Goal: Task Accomplishment & Management: Use online tool/utility

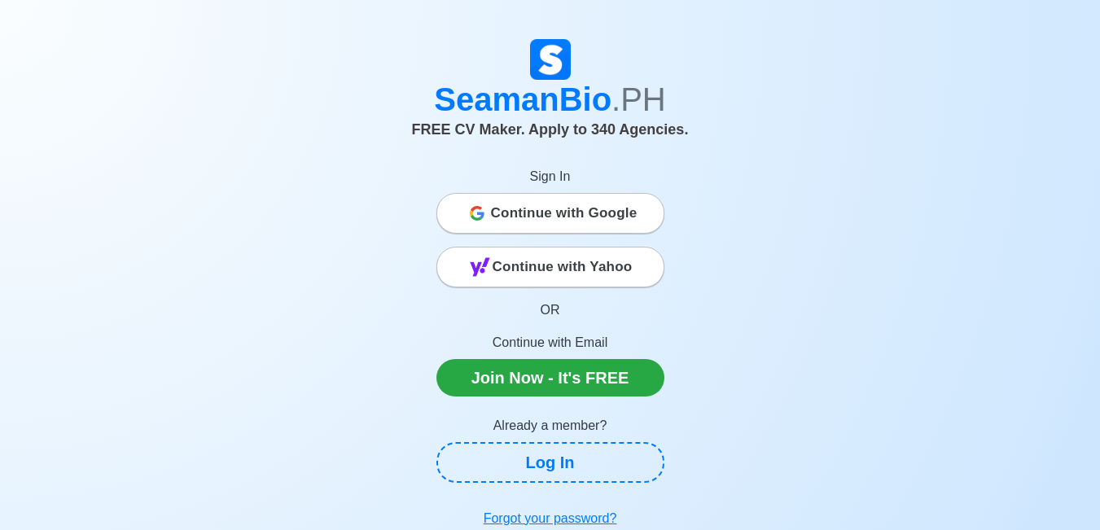
click at [564, 217] on span "Continue with Google" at bounding box center [564, 213] width 147 height 33
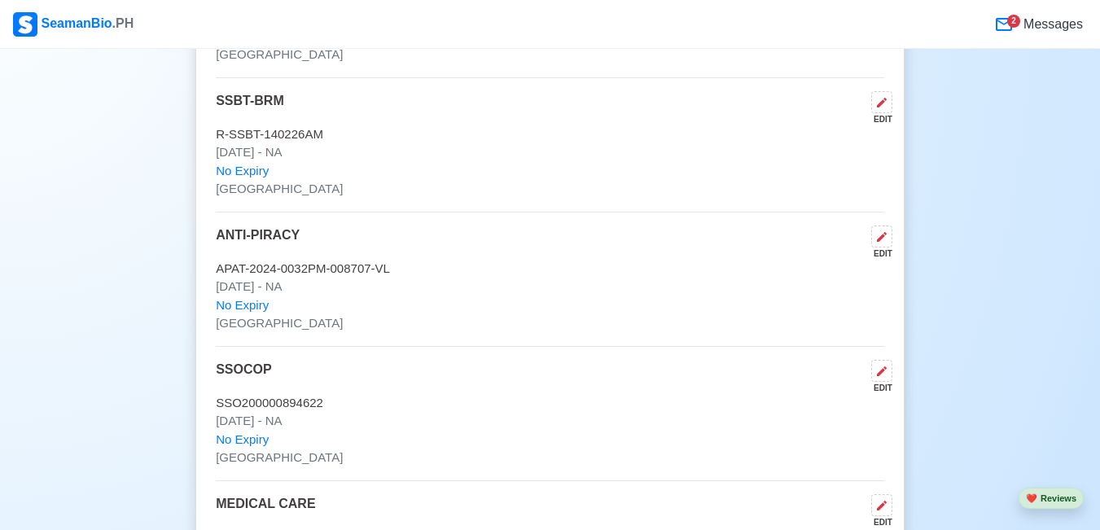
scroll to position [3177, 0]
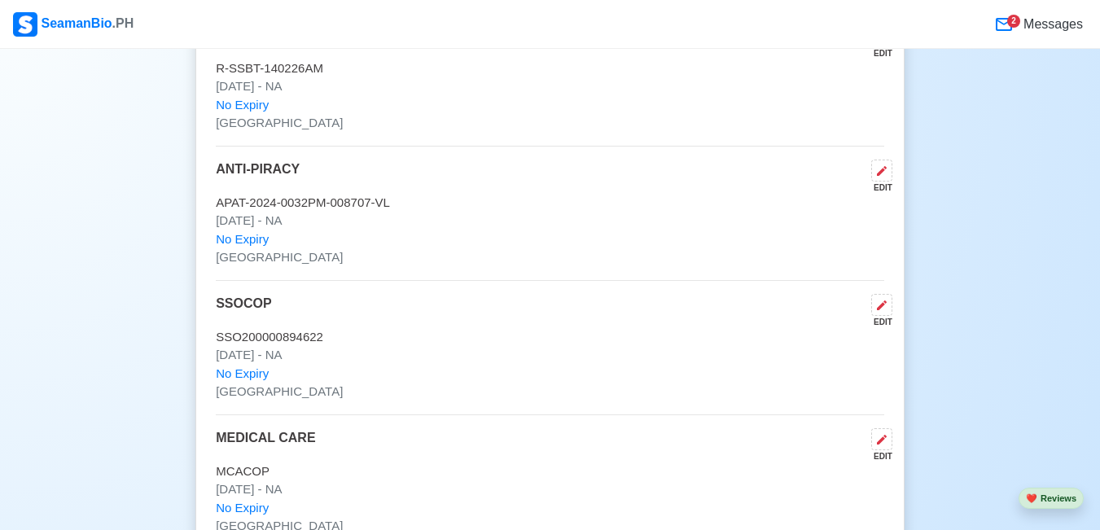
click at [1006, 28] on icon at bounding box center [1005, 25] width 20 height 20
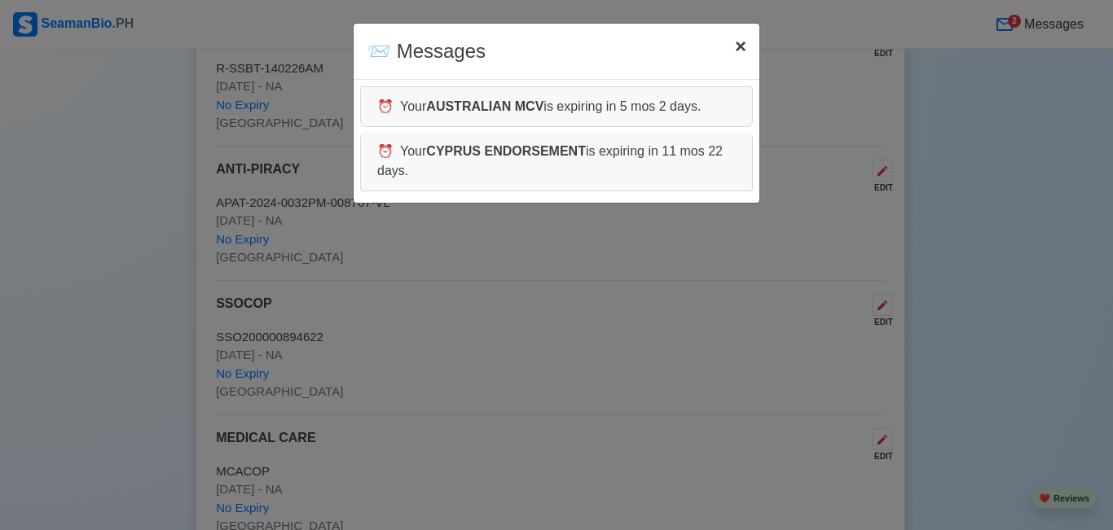
drag, startPoint x: 739, startPoint y: 52, endPoint x: 755, endPoint y: 57, distance: 17.0
click at [738, 51] on span "×" at bounding box center [740, 46] width 11 height 22
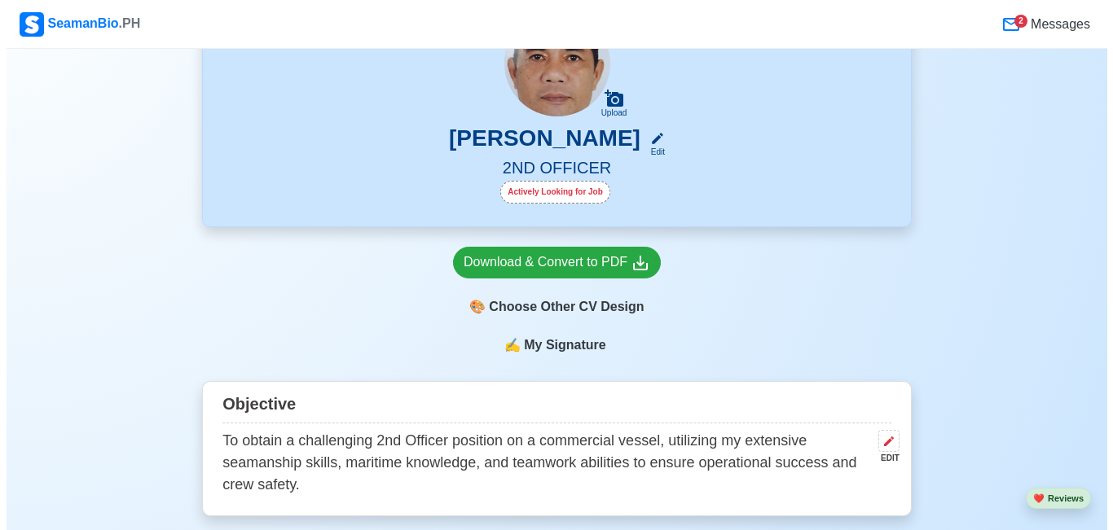
scroll to position [165, 0]
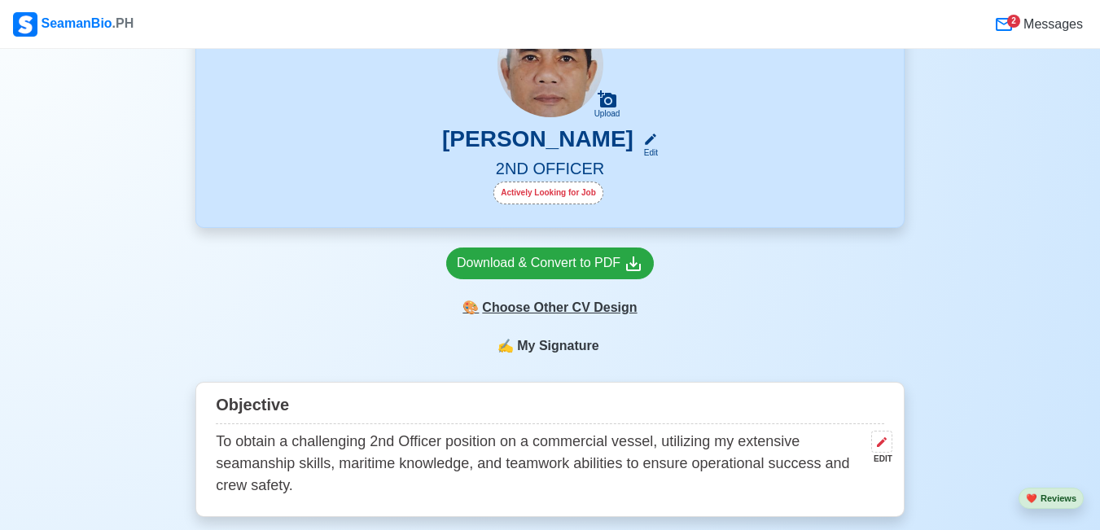
click at [589, 310] on div "🎨 Choose Other CV Design" at bounding box center [550, 307] width 208 height 31
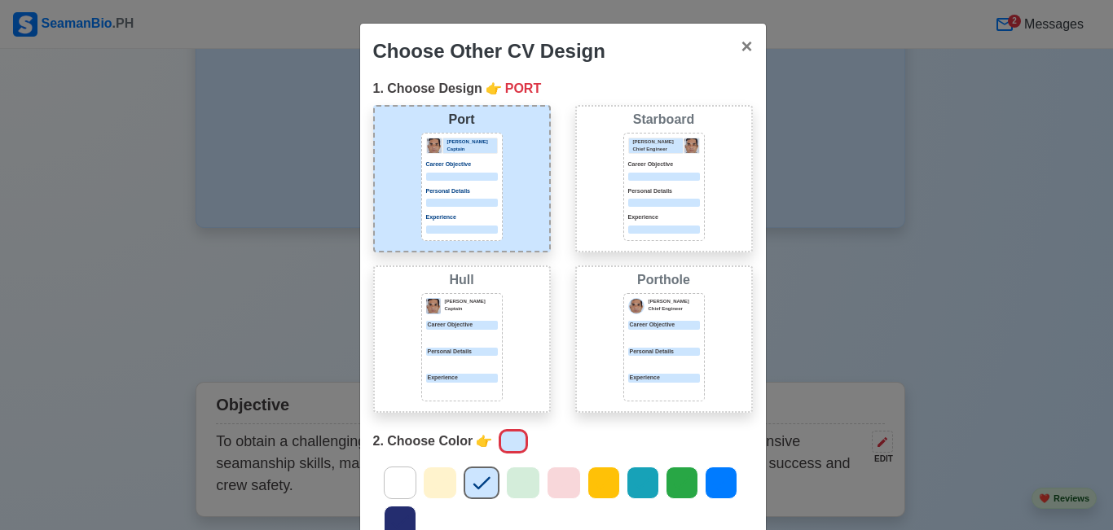
click at [665, 338] on div at bounding box center [664, 337] width 72 height 8
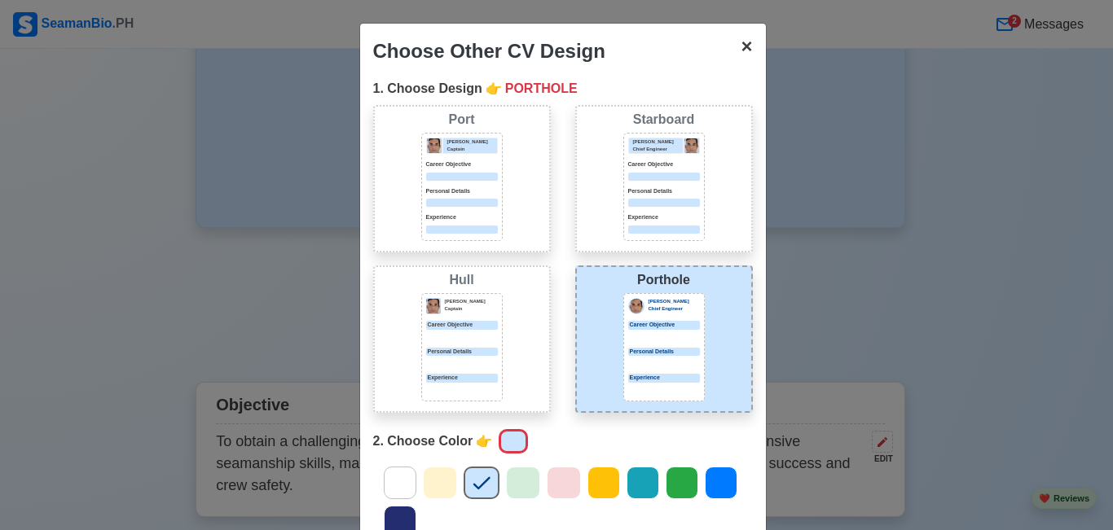
click at [742, 47] on span "×" at bounding box center [745, 46] width 11 height 22
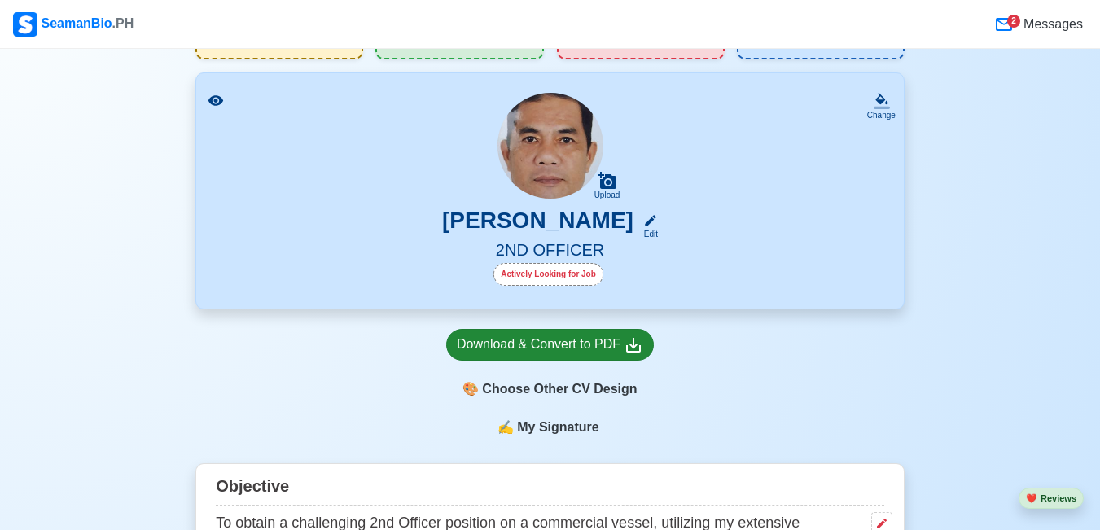
scroll to position [0, 0]
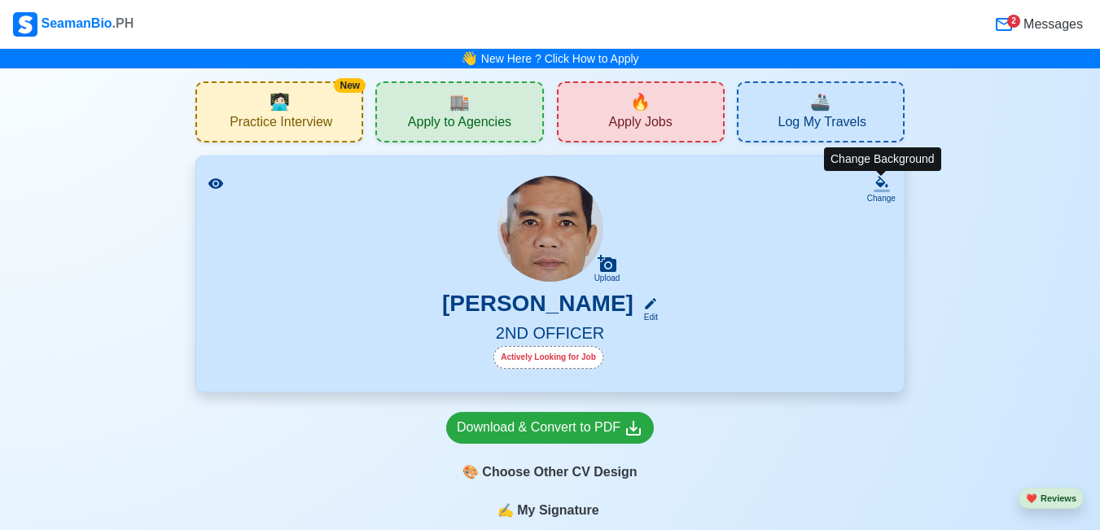
click at [887, 189] on icon at bounding box center [882, 184] width 16 height 16
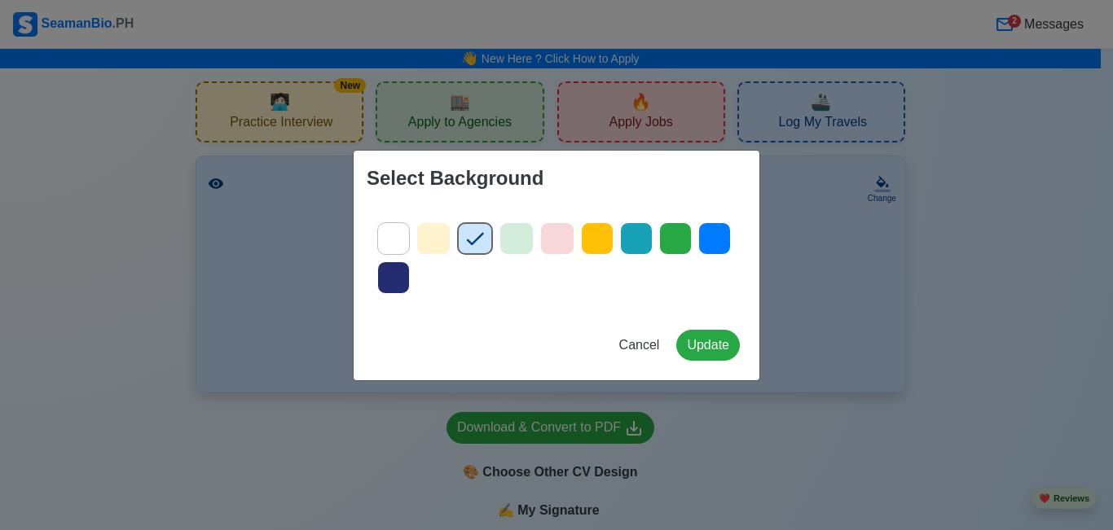
click at [661, 245] on div at bounding box center [675, 238] width 33 height 33
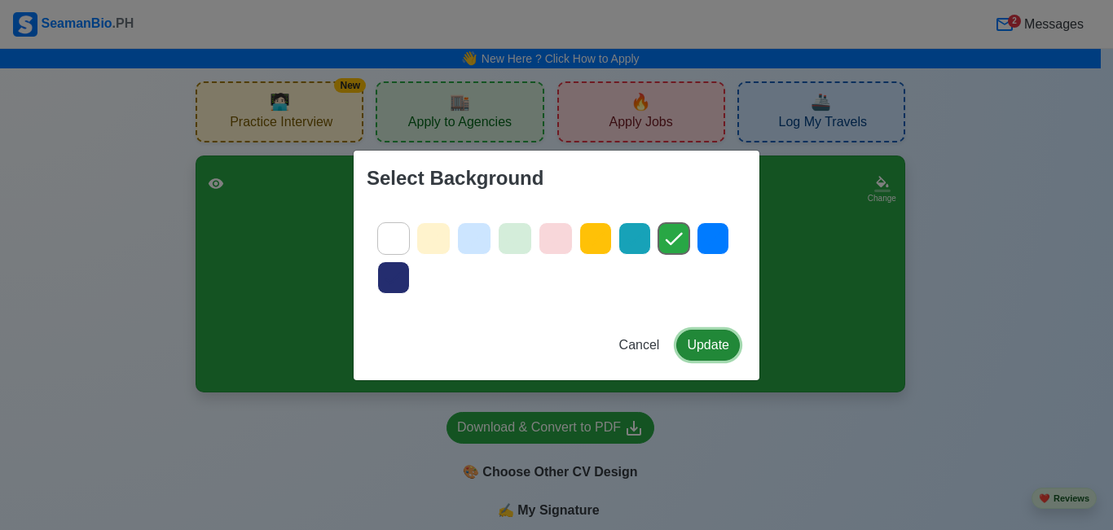
click at [704, 343] on button "Update" at bounding box center [708, 345] width 64 height 31
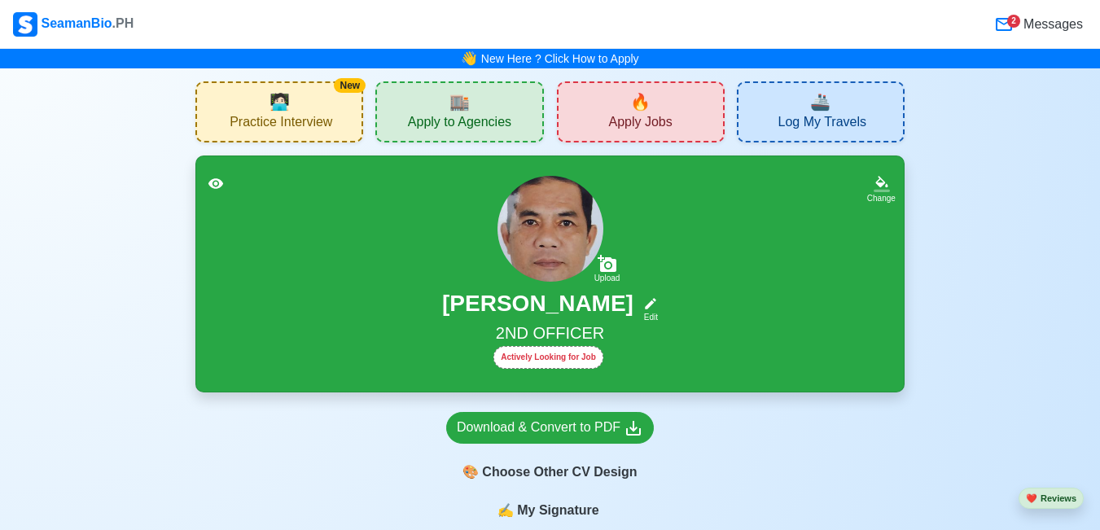
click at [290, 102] on span "🧑🏻‍💻" at bounding box center [280, 102] width 20 height 24
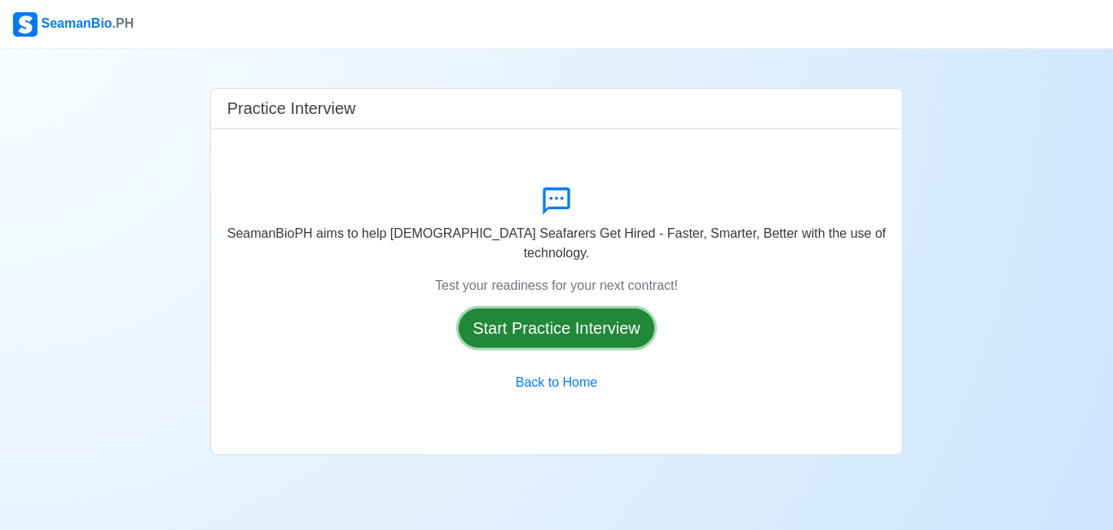
click at [518, 322] on button "Start Practice Interview" at bounding box center [556, 328] width 195 height 39
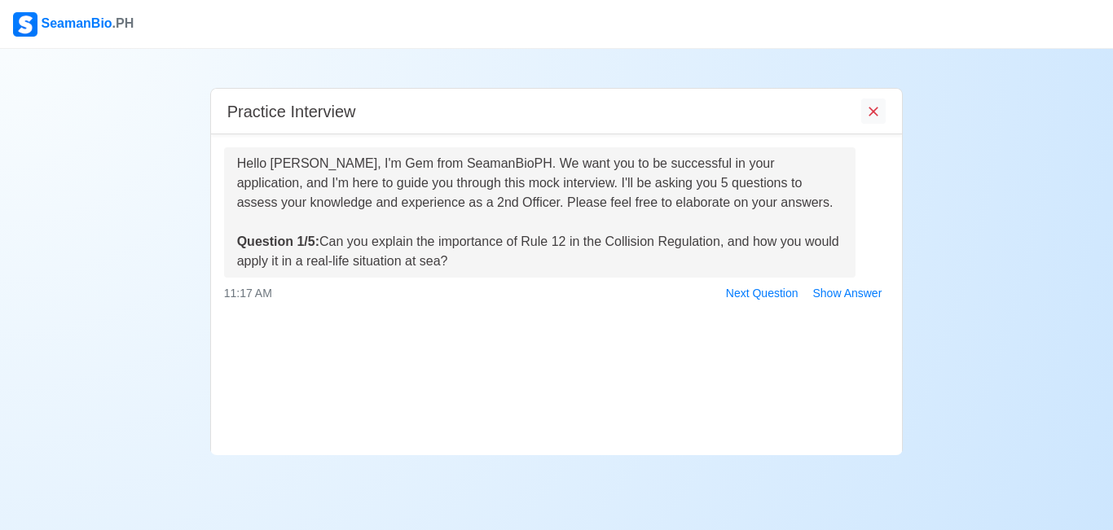
scroll to position [64, 0]
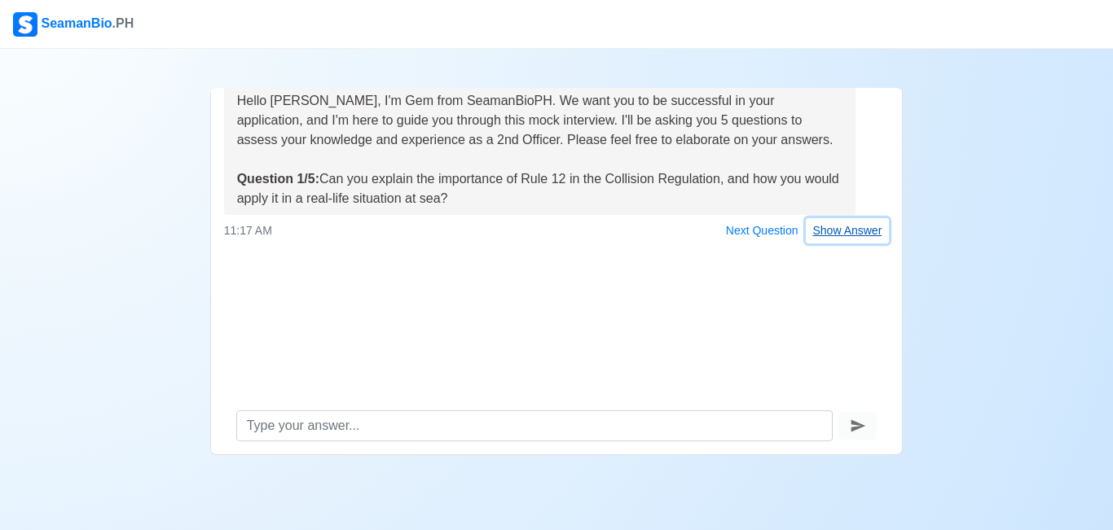
click at [835, 234] on button "Show Answer" at bounding box center [848, 230] width 84 height 25
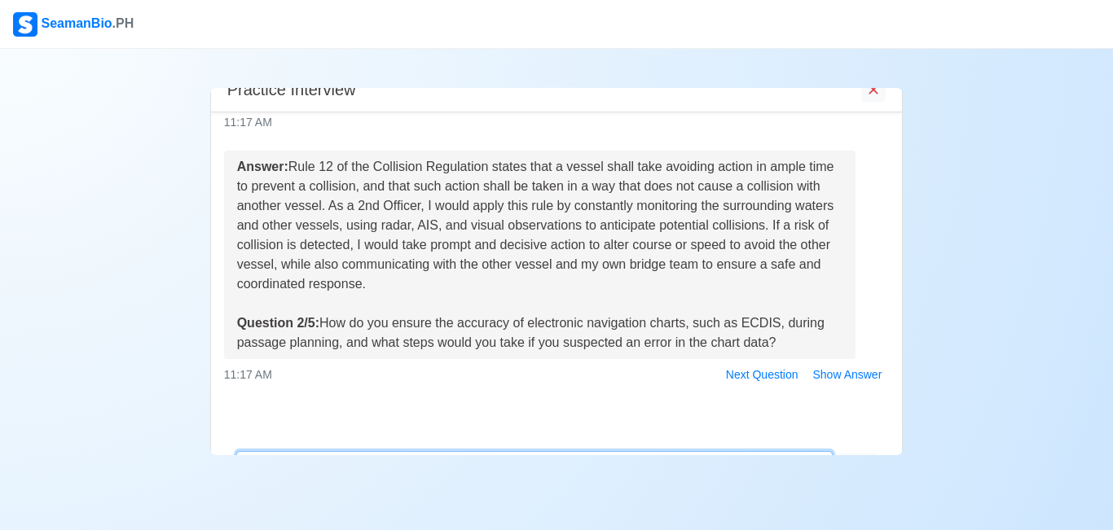
scroll to position [219, 0]
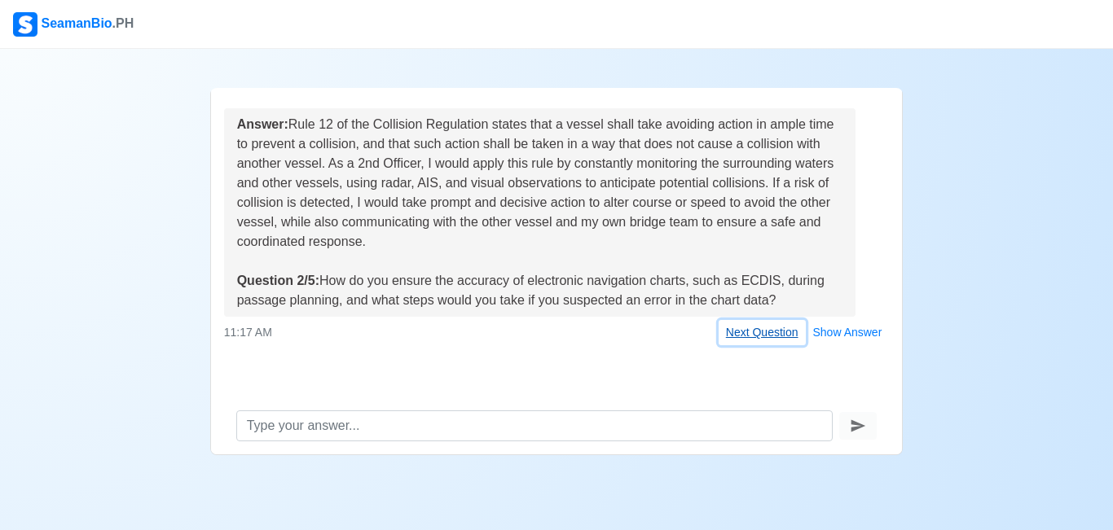
click at [746, 338] on button "Next Question" at bounding box center [761, 332] width 87 height 25
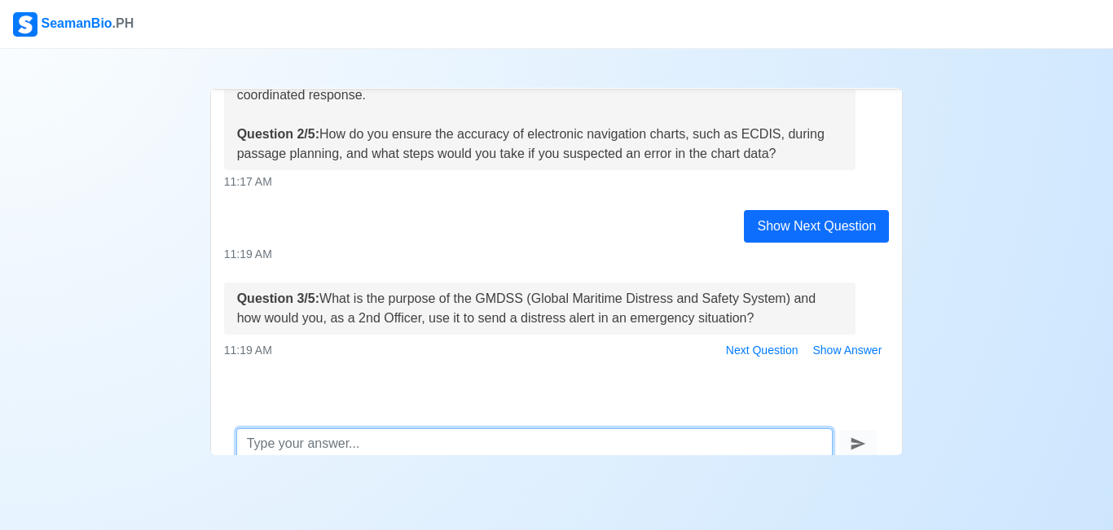
scroll to position [64, 0]
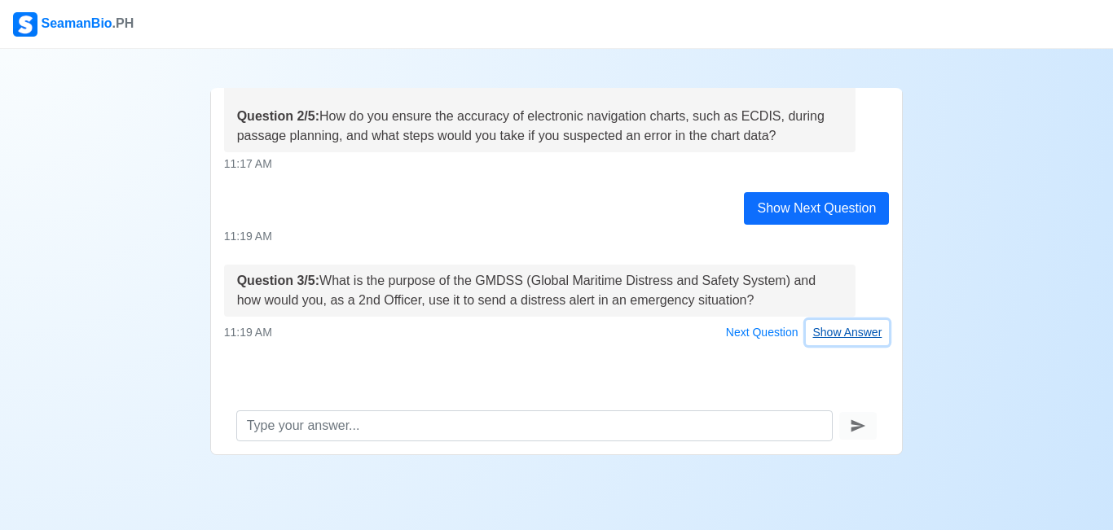
click at [833, 335] on button "Show Answer" at bounding box center [848, 332] width 84 height 25
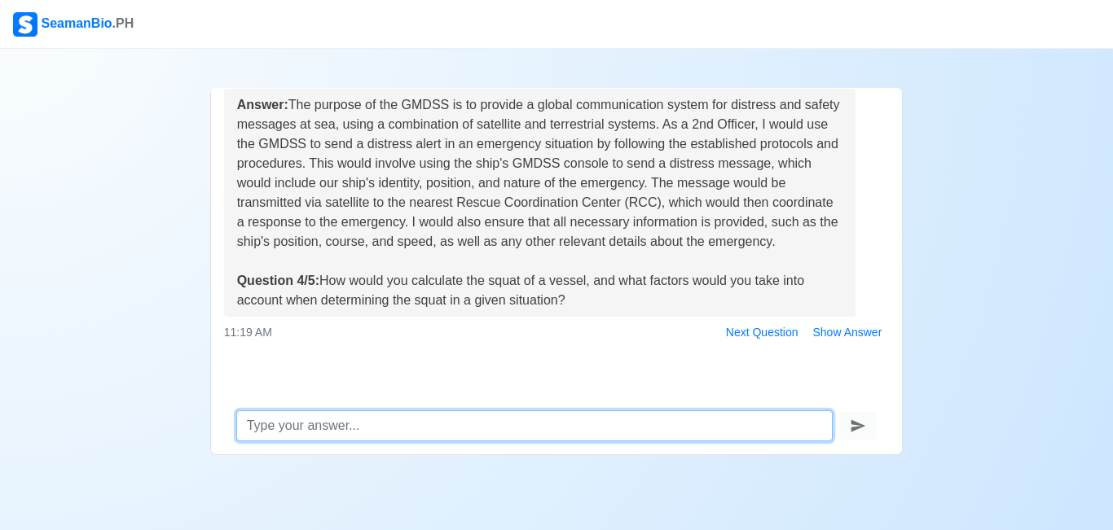
scroll to position [744, 0]
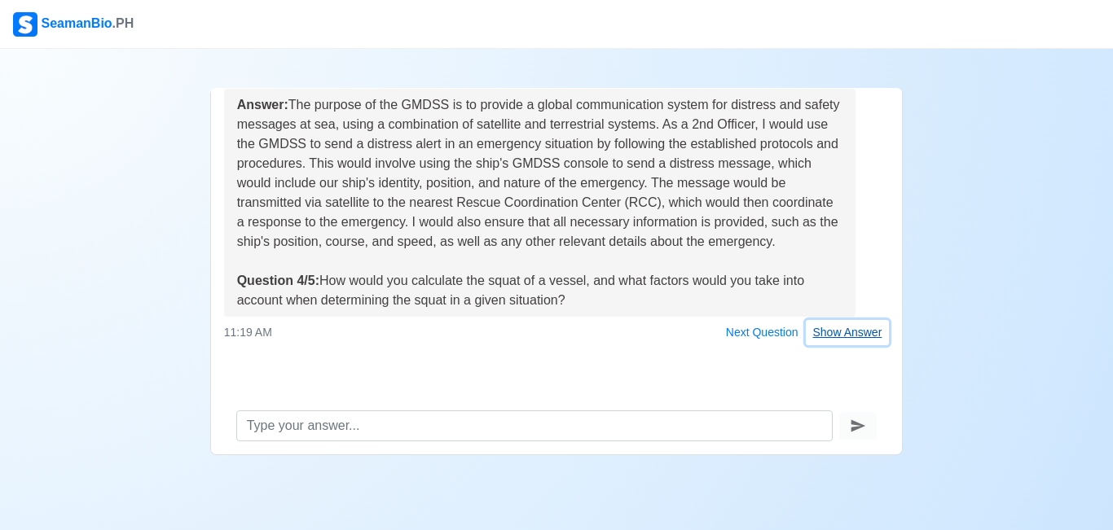
click at [823, 340] on button "Show Answer" at bounding box center [848, 332] width 84 height 25
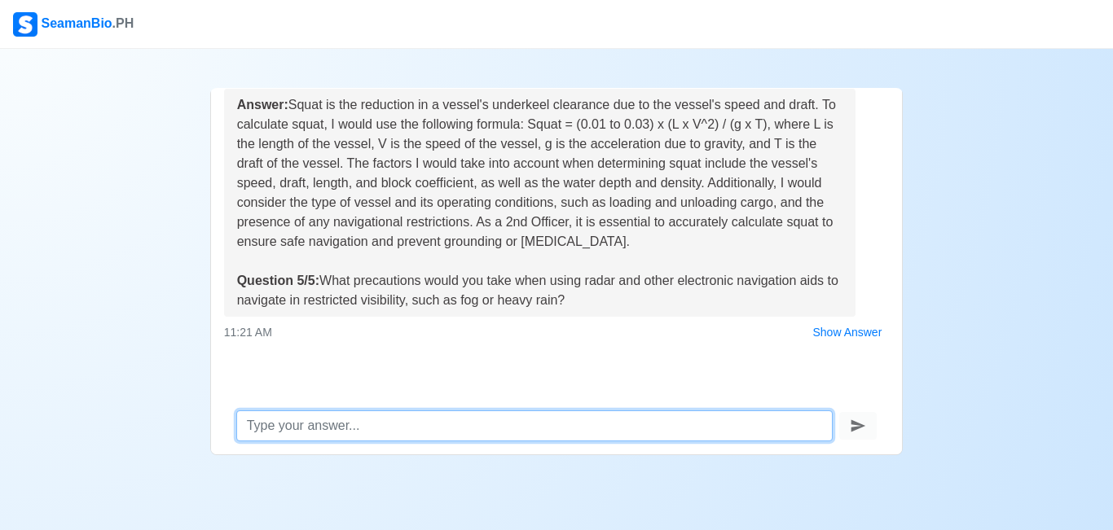
scroll to position [1084, 0]
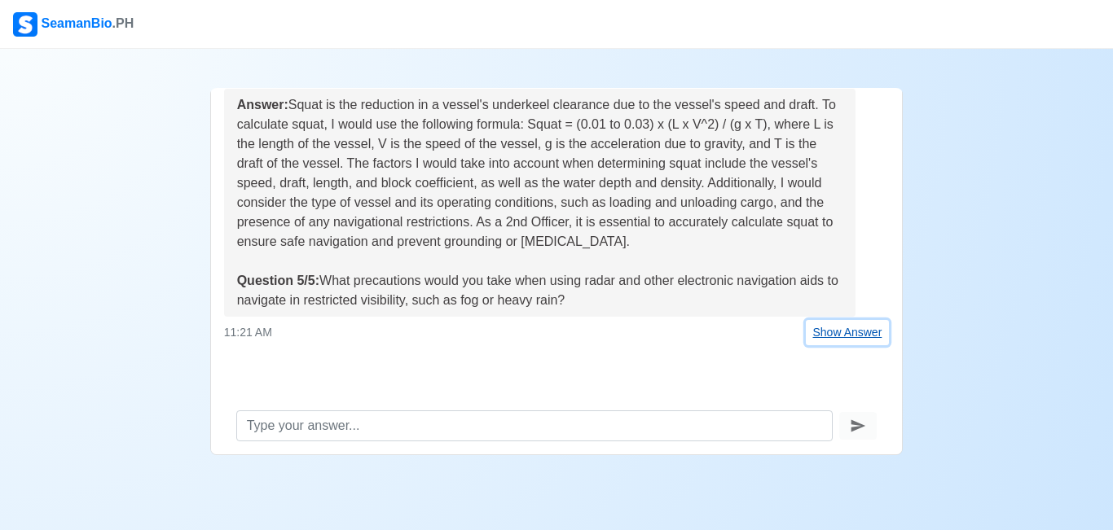
click at [822, 332] on button "Show Answer" at bounding box center [848, 332] width 84 height 25
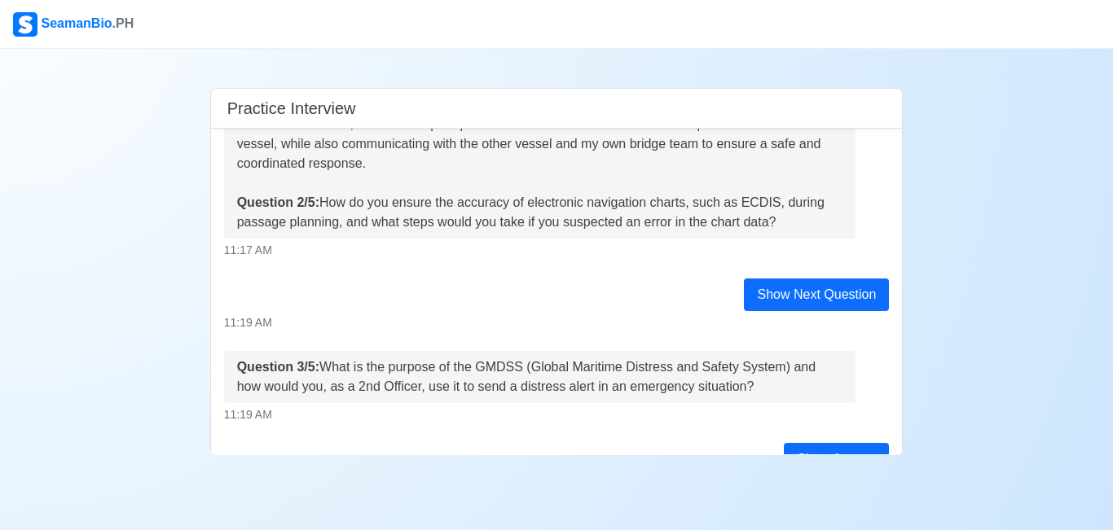
scroll to position [326, 0]
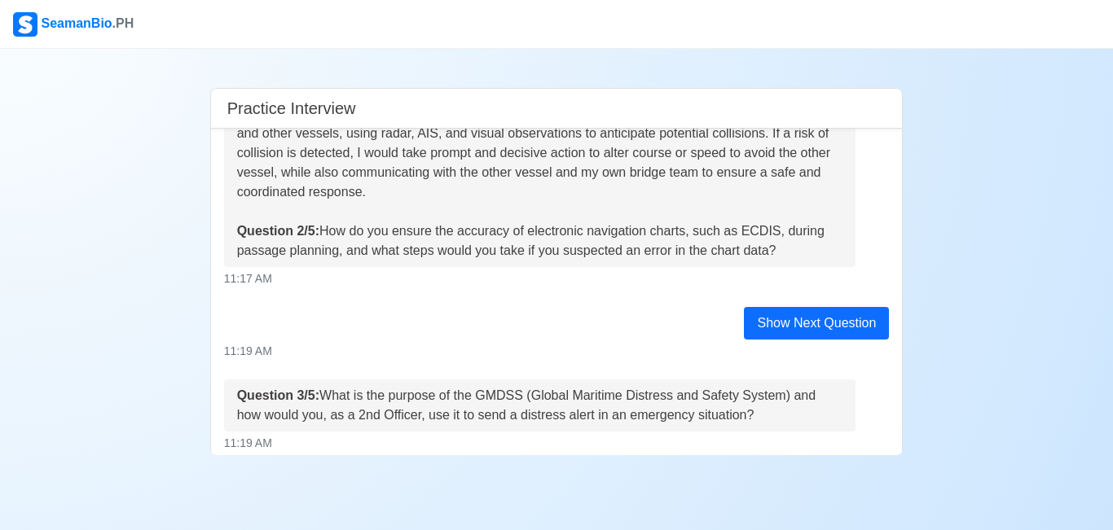
click at [799, 327] on div "Show Next Question" at bounding box center [816, 323] width 145 height 33
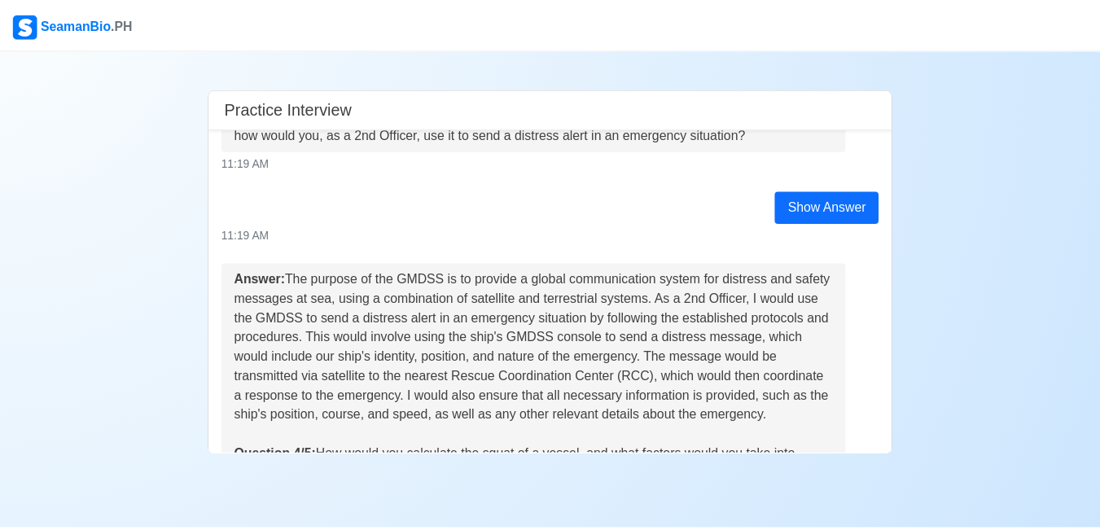
scroll to position [977, 0]
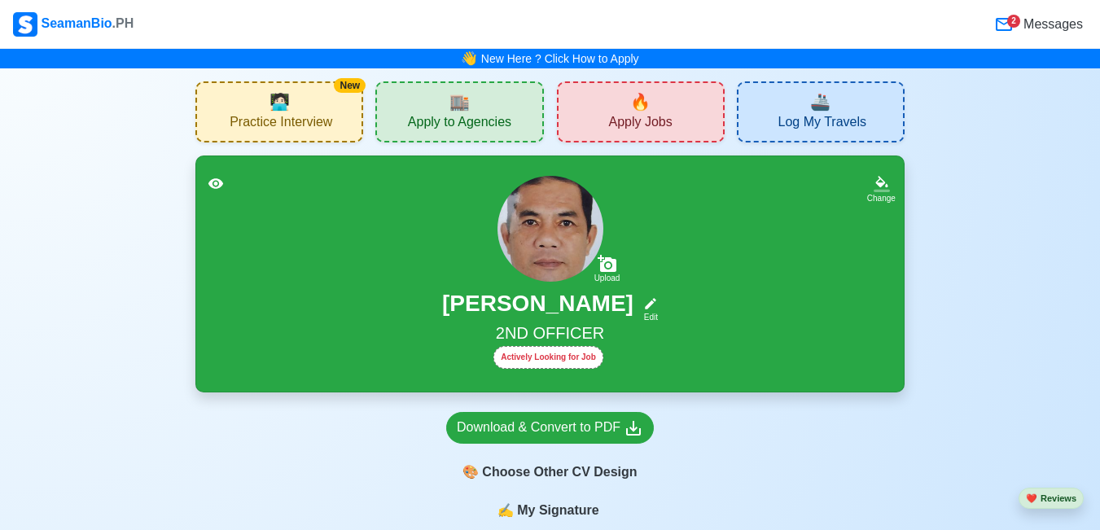
click at [436, 121] on span "Apply to Agencies" at bounding box center [459, 124] width 103 height 20
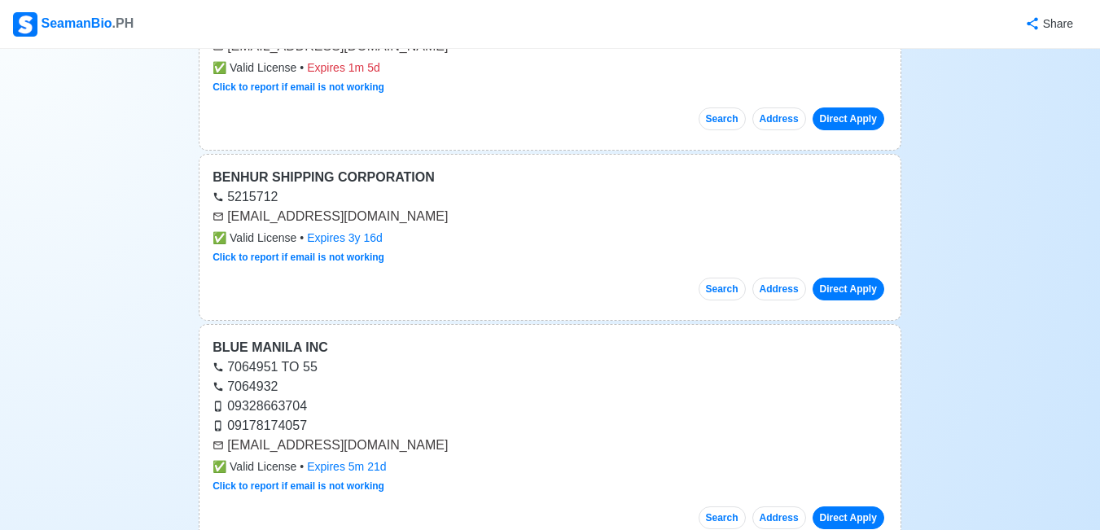
scroll to position [977, 0]
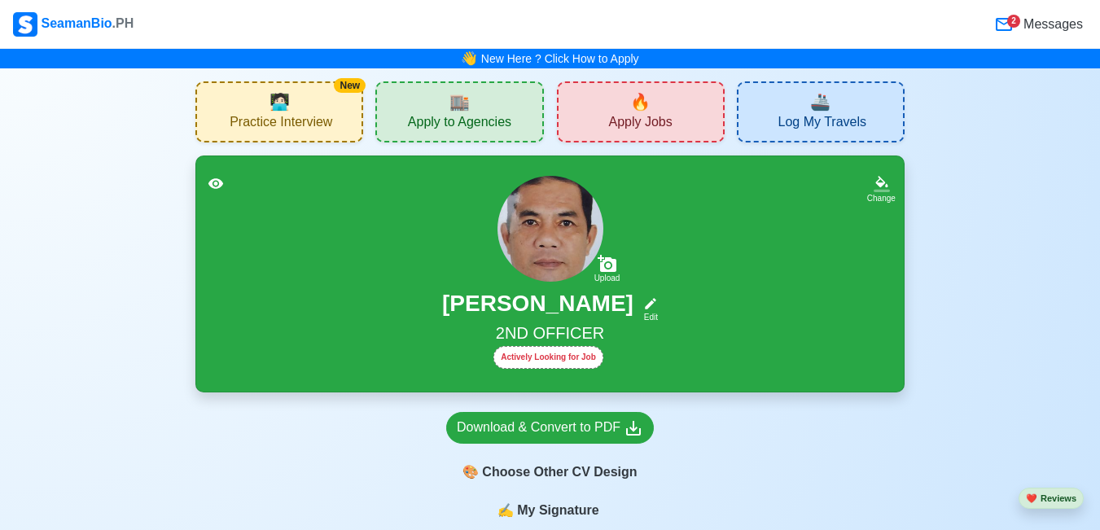
click at [634, 134] on div "🔥 Apply Jobs" at bounding box center [641, 111] width 168 height 61
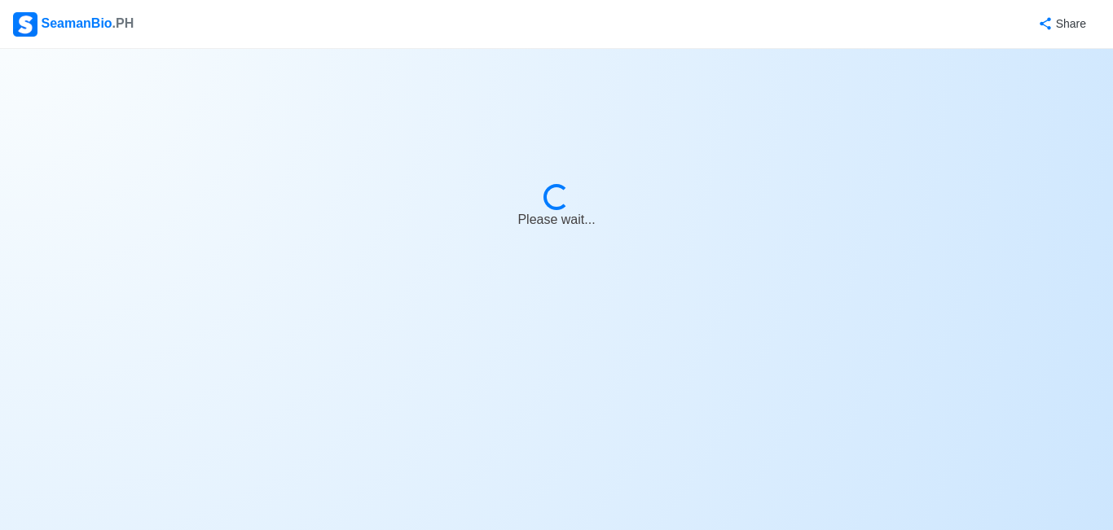
select select "2nd Officer"
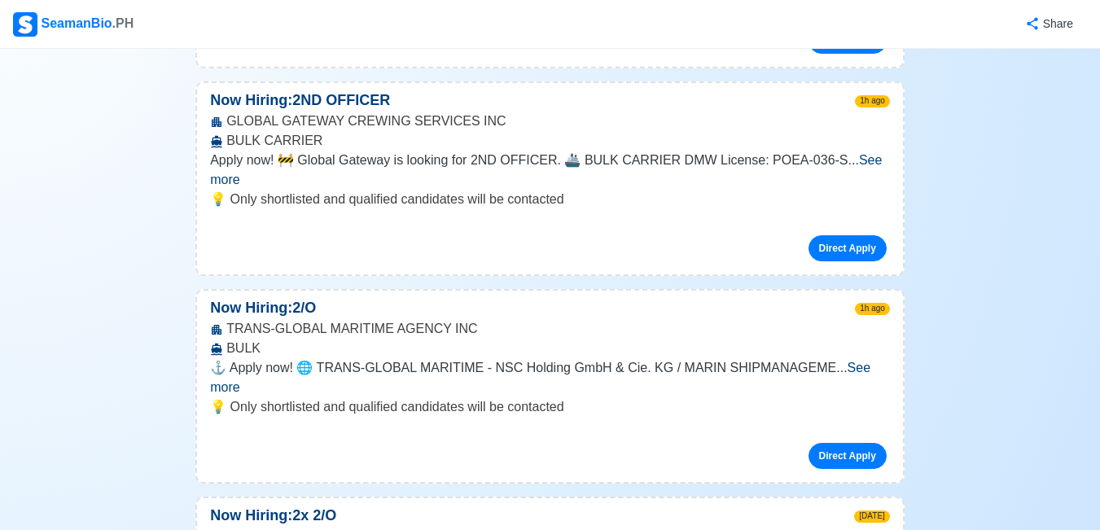
scroll to position [652, 0]
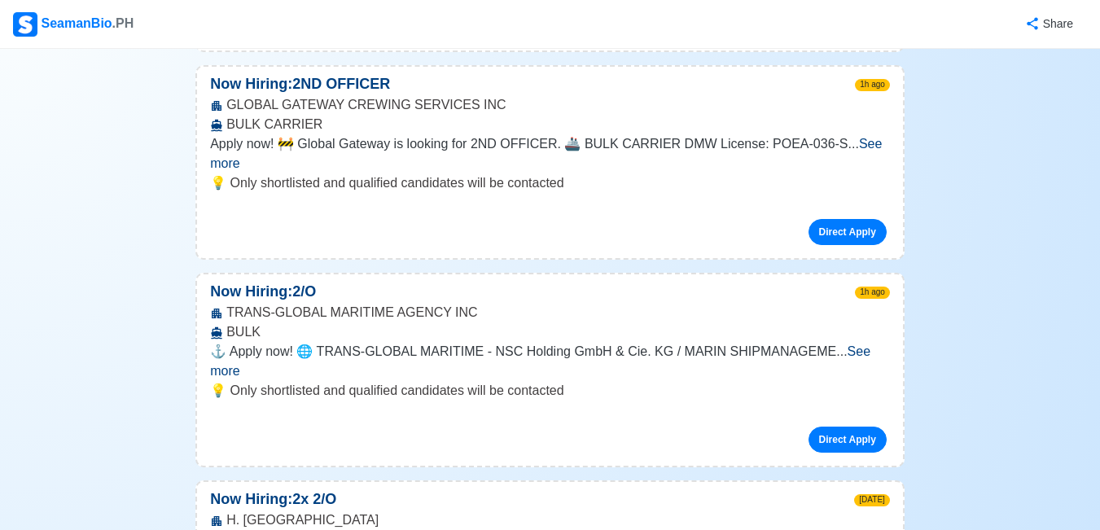
click at [860, 137] on span "See more" at bounding box center [546, 153] width 672 height 33
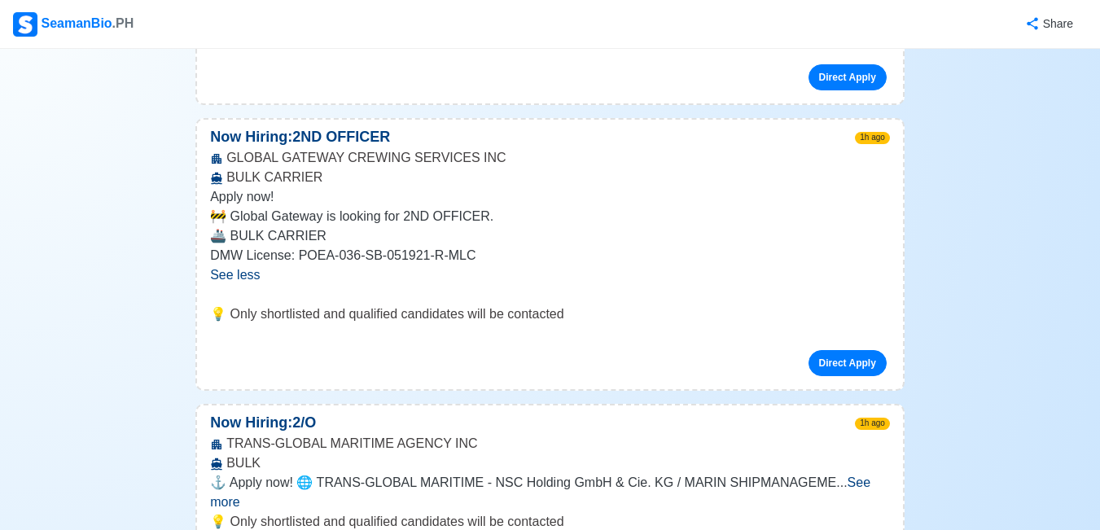
scroll to position [570, 0]
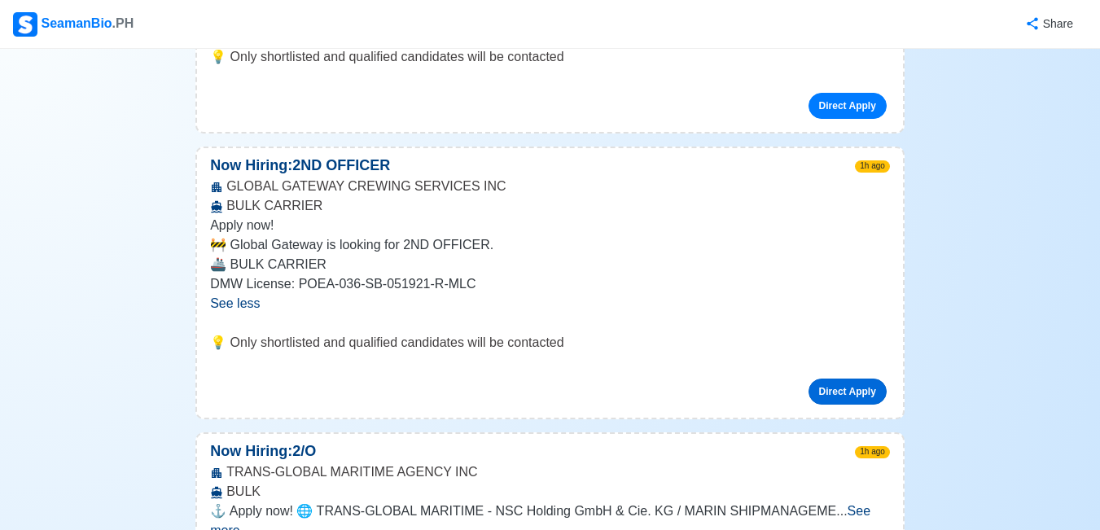
click at [841, 379] on link "Direct Apply" at bounding box center [848, 392] width 78 height 26
click at [840, 379] on link "Direct Apply" at bounding box center [848, 392] width 78 height 26
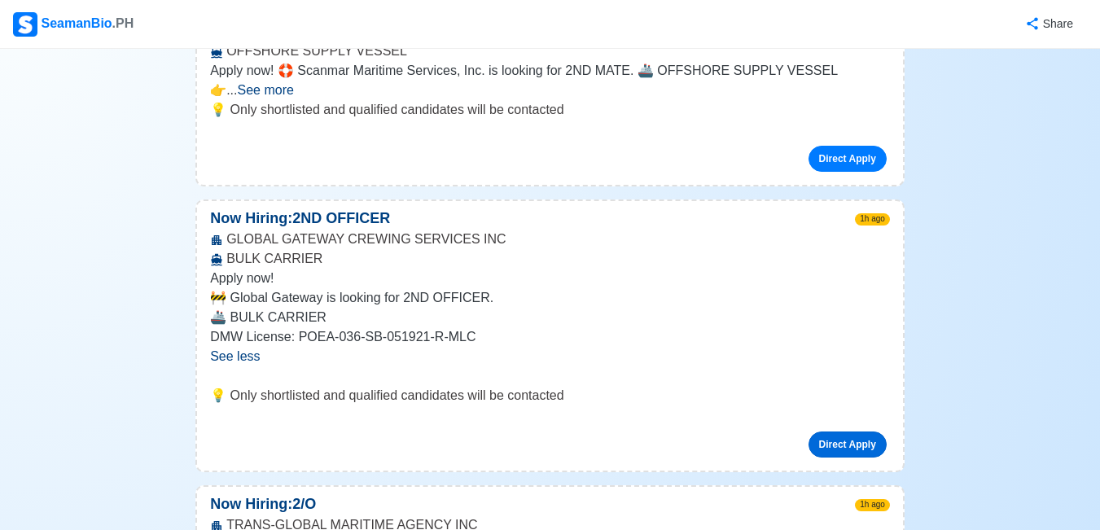
scroll to position [489, 0]
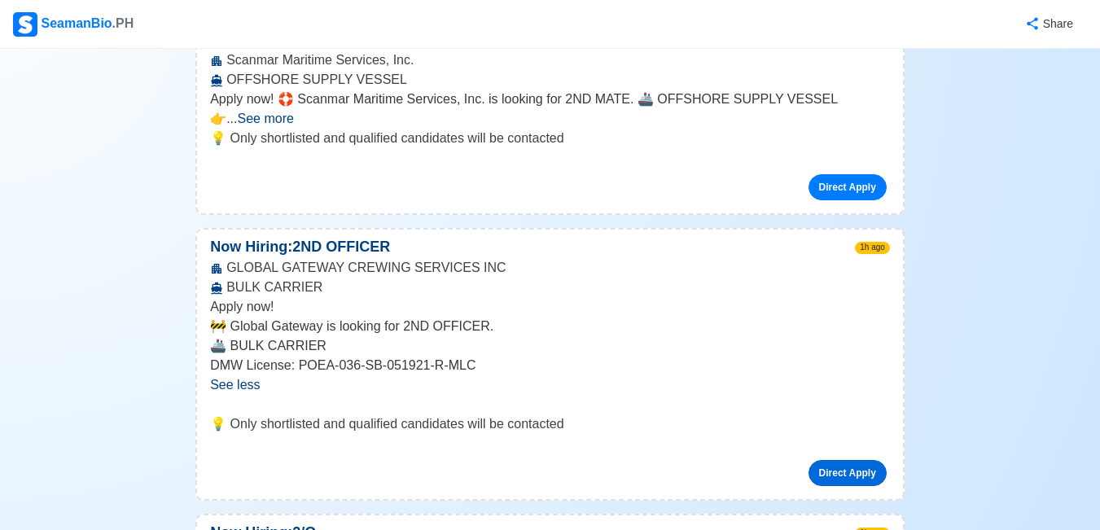
click at [829, 460] on link "Direct Apply" at bounding box center [848, 473] width 78 height 26
click at [831, 460] on link "Direct Apply" at bounding box center [848, 473] width 78 height 26
click at [850, 460] on link "Direct Apply" at bounding box center [848, 473] width 78 height 26
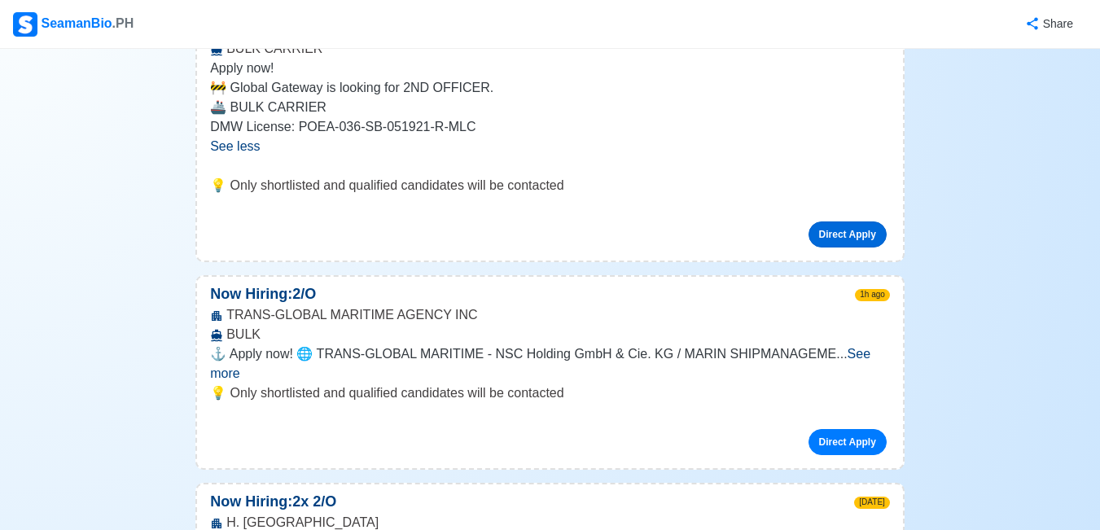
scroll to position [733, 0]
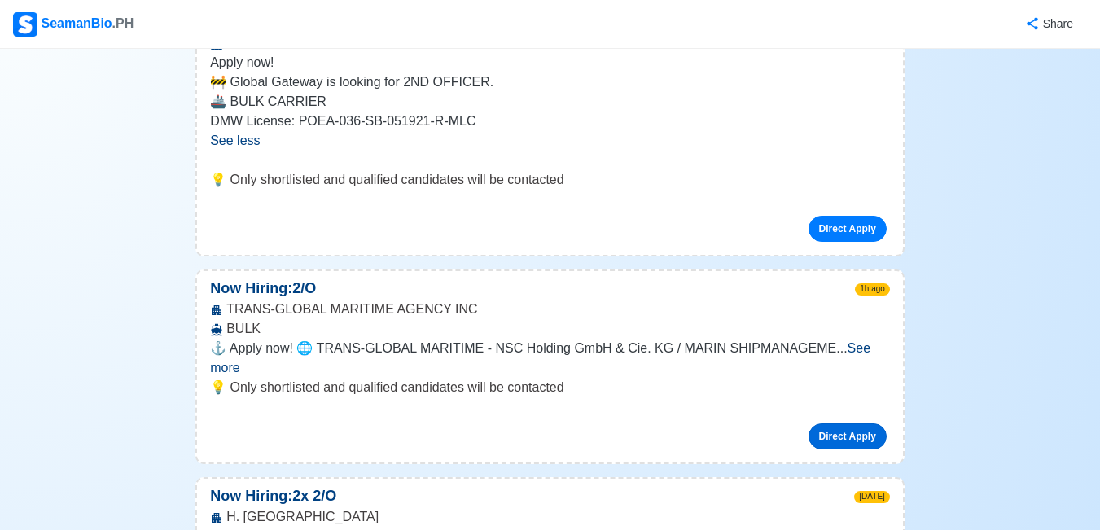
click at [861, 424] on link "Direct Apply" at bounding box center [848, 437] width 78 height 26
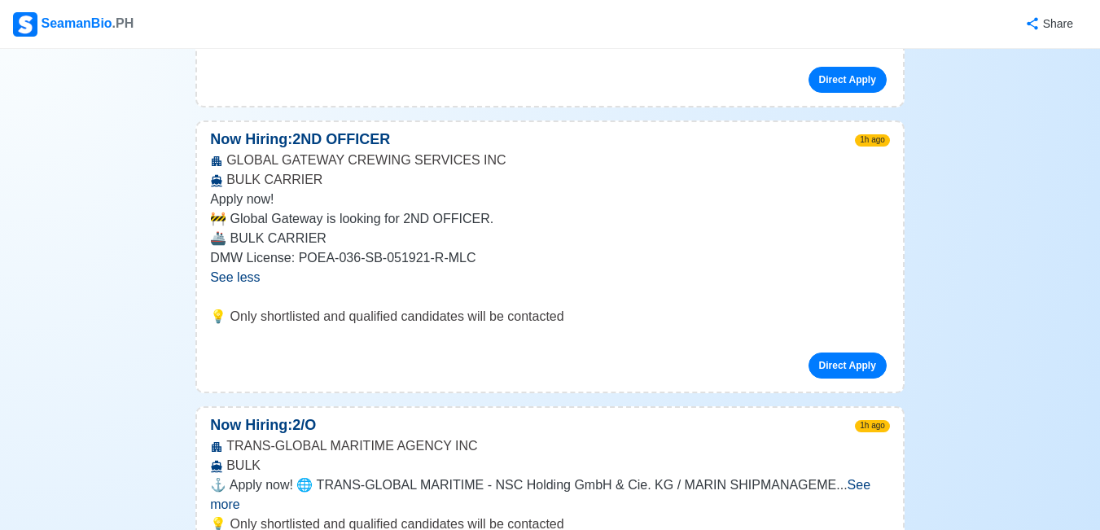
scroll to position [570, 0]
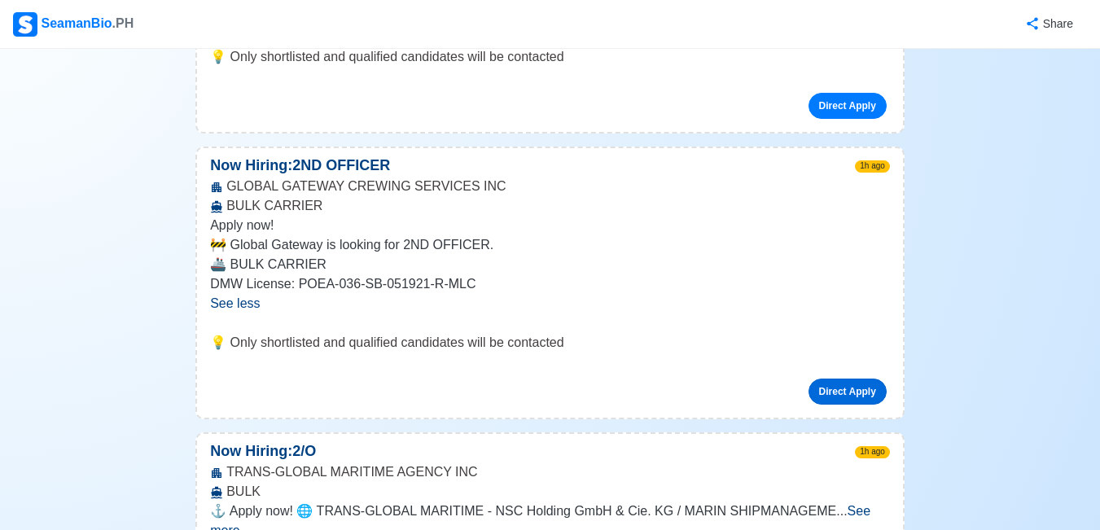
click at [849, 379] on link "Direct Apply" at bounding box center [848, 392] width 78 height 26
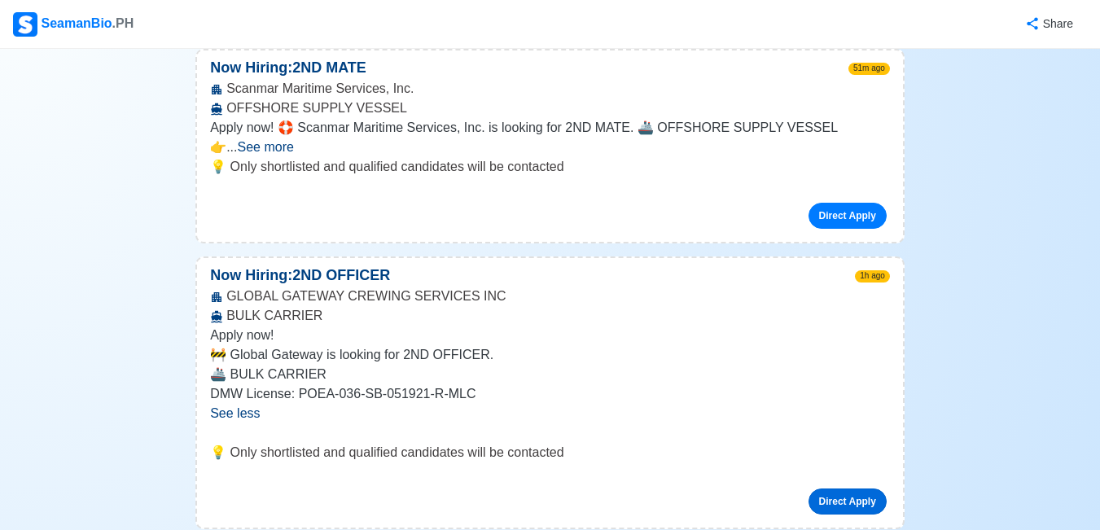
scroll to position [489, 0]
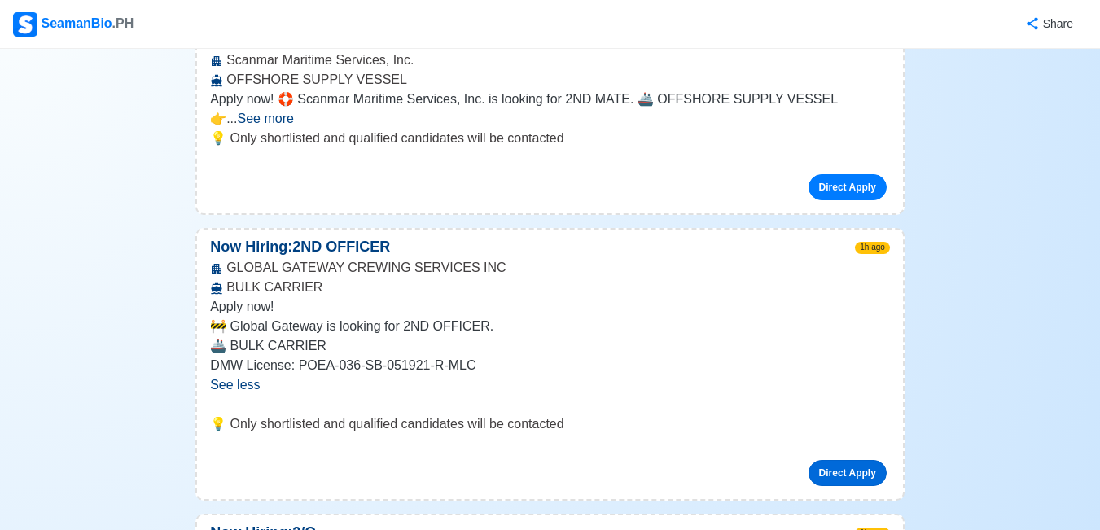
click at [837, 460] on link "Direct Apply" at bounding box center [848, 473] width 78 height 26
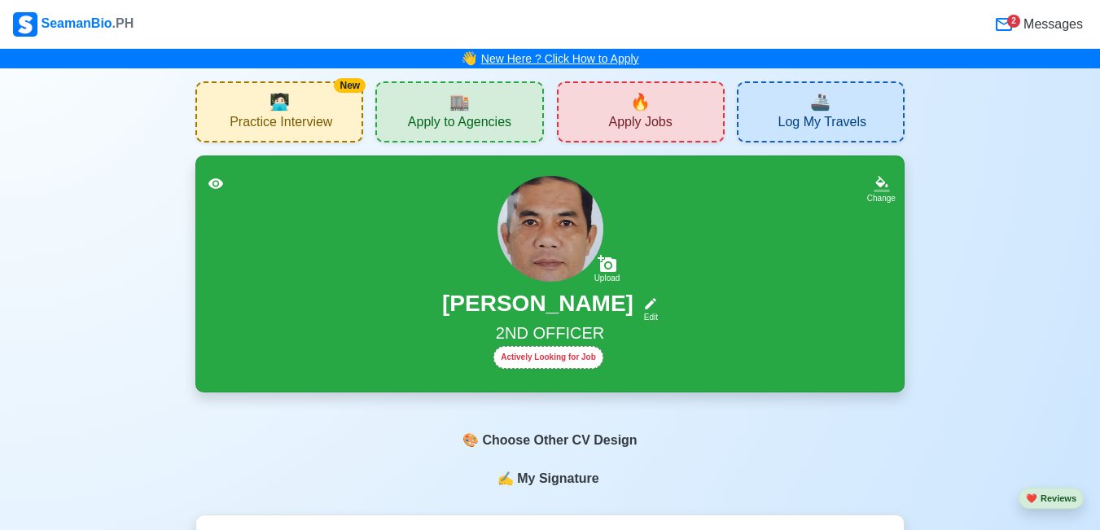
click at [622, 59] on link "New Here ? Click How to Apply" at bounding box center [560, 58] width 158 height 13
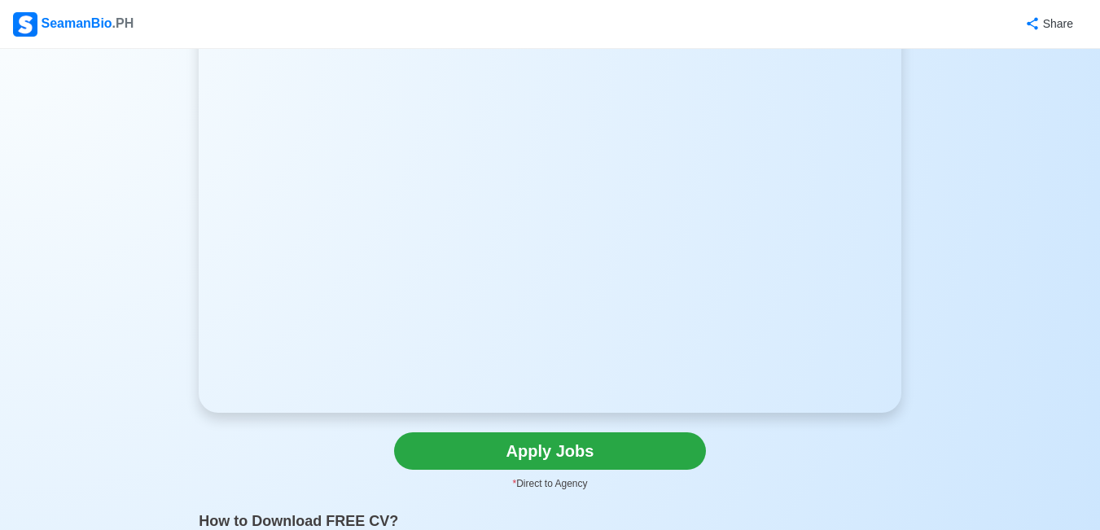
scroll to position [81, 0]
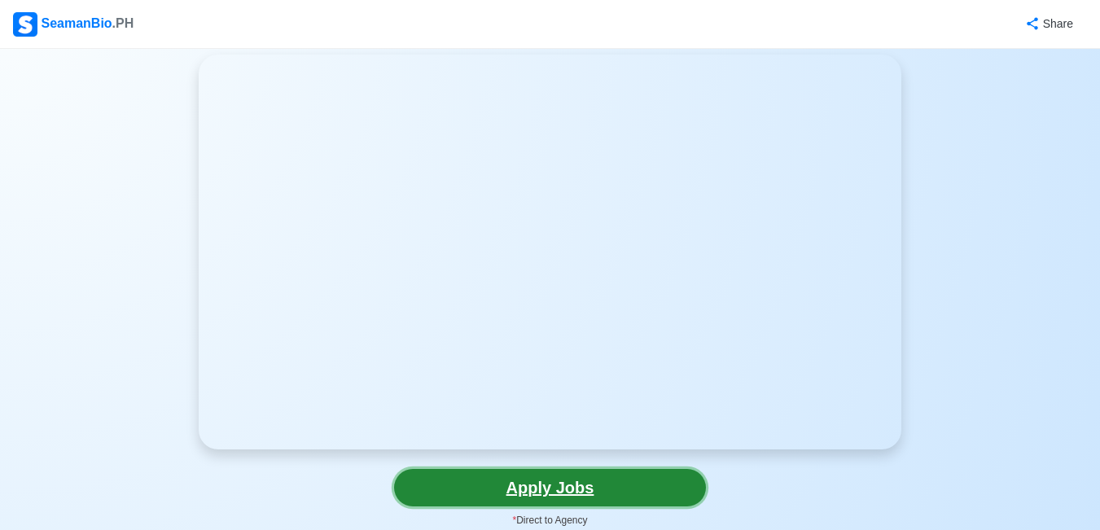
click at [585, 486] on link "Apply Jobs" at bounding box center [550, 487] width 312 height 37
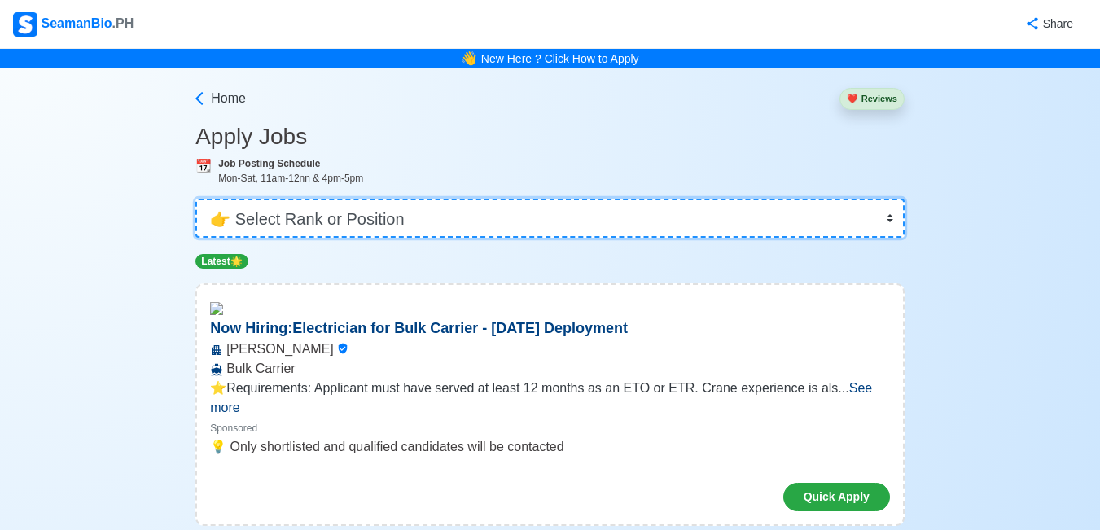
click at [892, 218] on select "👉 Select Rank or Position Master Chief Officer 2nd Officer 3rd Officer Junior O…" at bounding box center [549, 218] width 709 height 39
select select "2nd Officer"
click at [197, 199] on select "👉 Select Rank or Position Master Chief Officer 2nd Officer 3rd Officer Junior O…" at bounding box center [549, 218] width 709 height 39
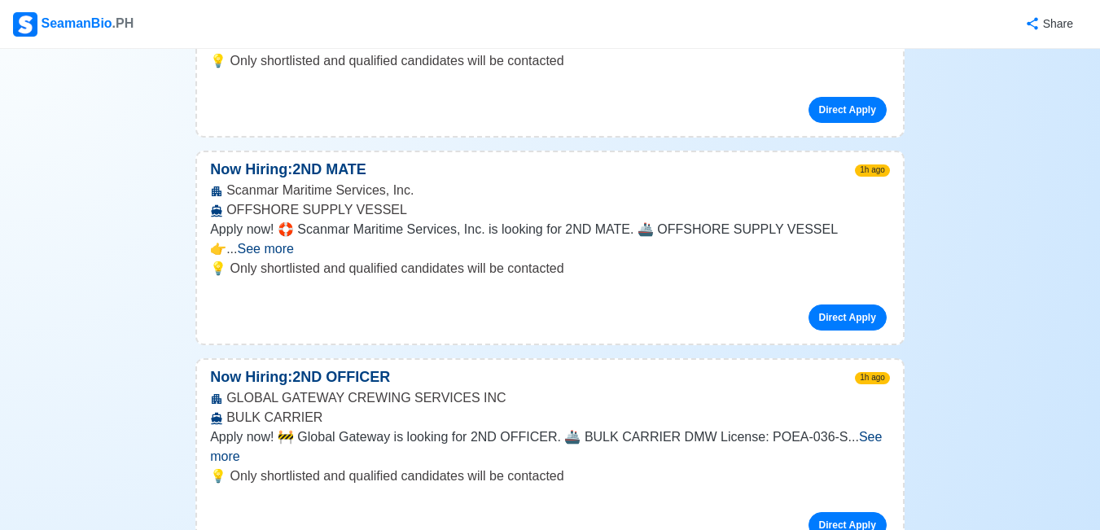
scroll to position [407, 0]
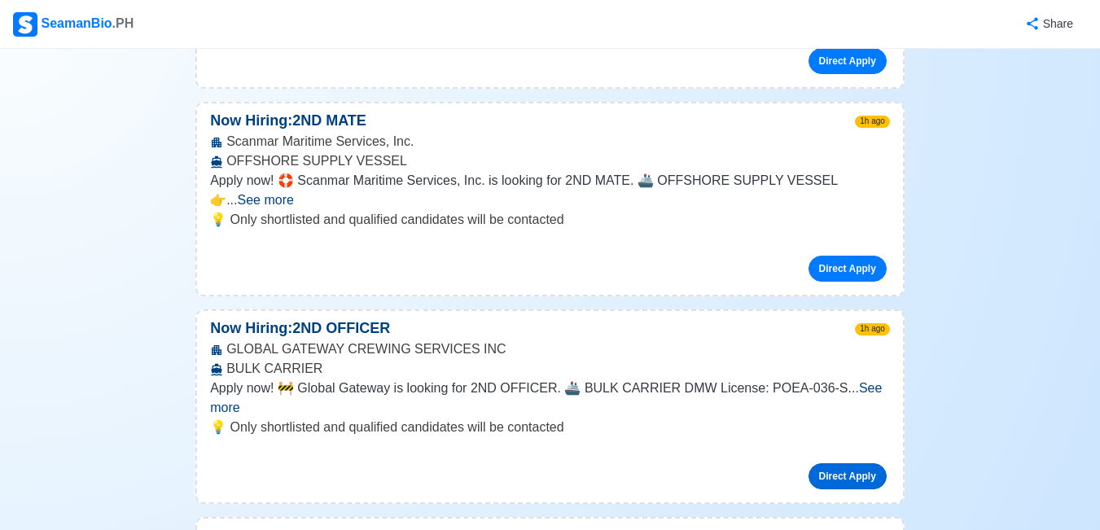
click at [844, 463] on link "Direct Apply" at bounding box center [848, 476] width 78 height 26
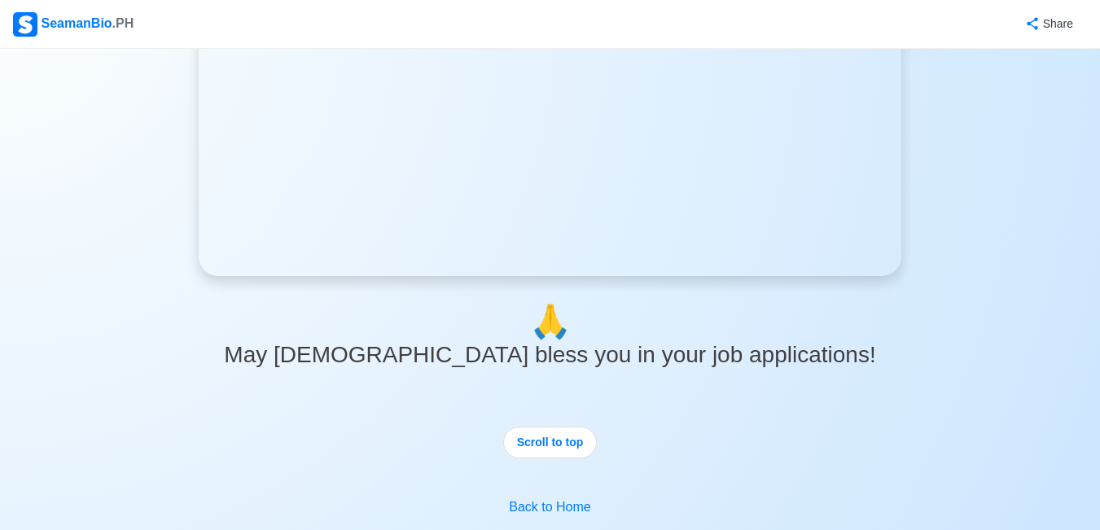
scroll to position [3052, 0]
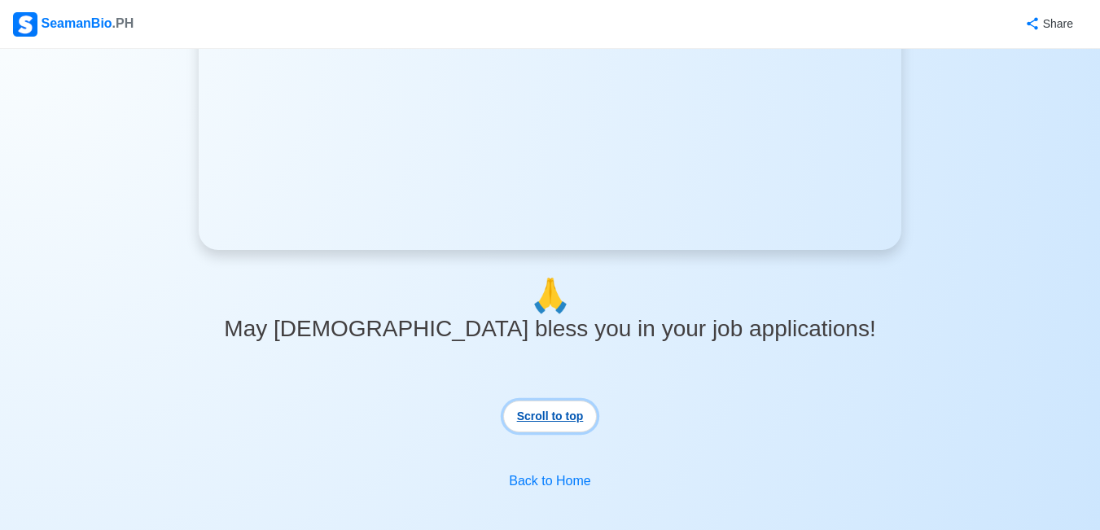
click at [552, 418] on button "Scroll to top" at bounding box center [550, 417] width 94 height 32
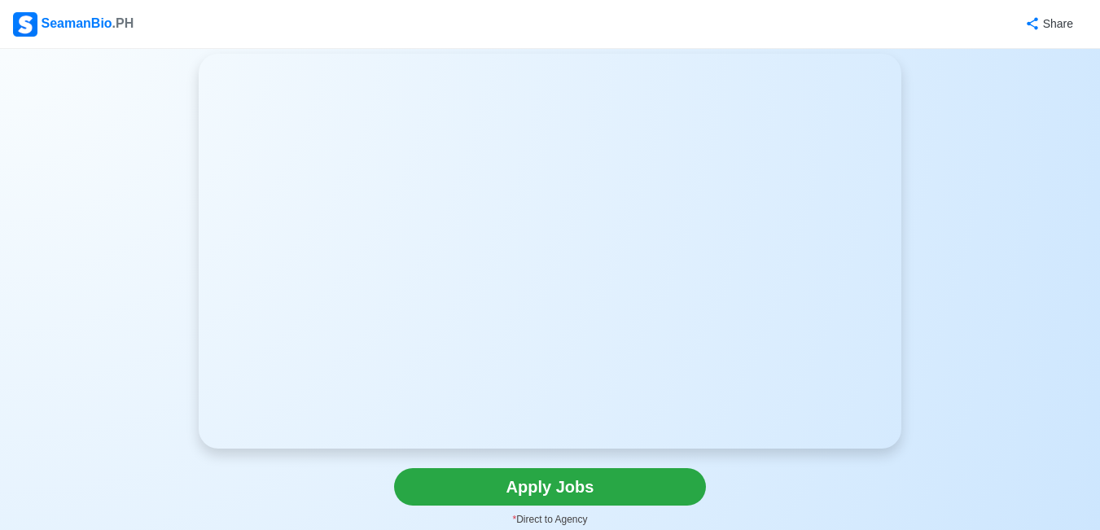
scroll to position [0, 0]
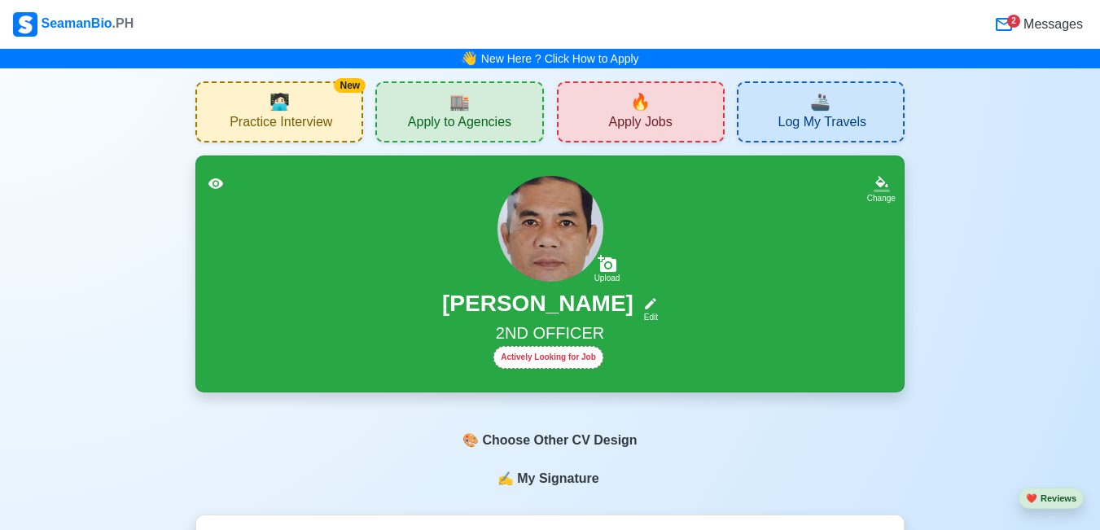
click at [641, 112] on span "🔥" at bounding box center [640, 102] width 20 height 24
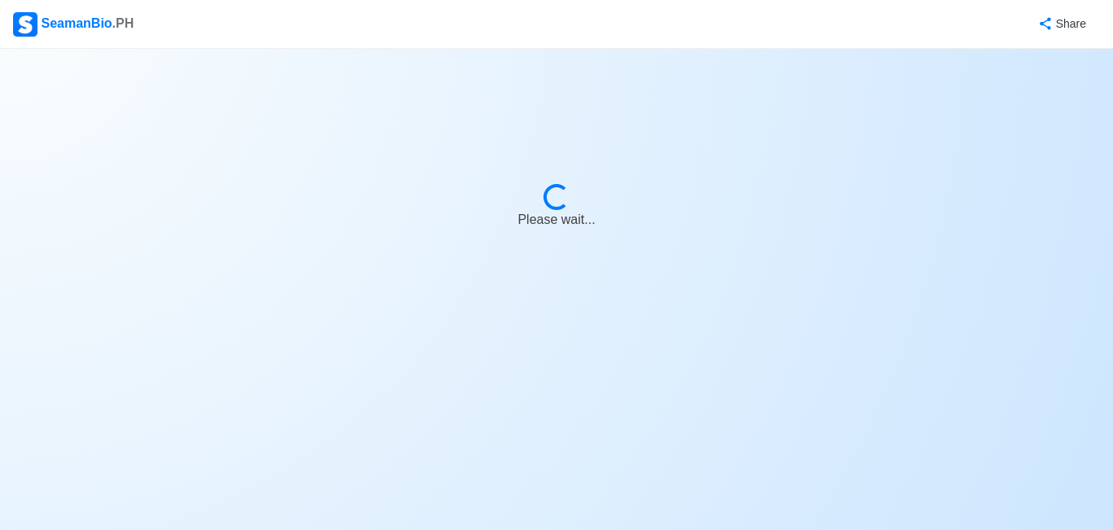
select select "2nd Officer"
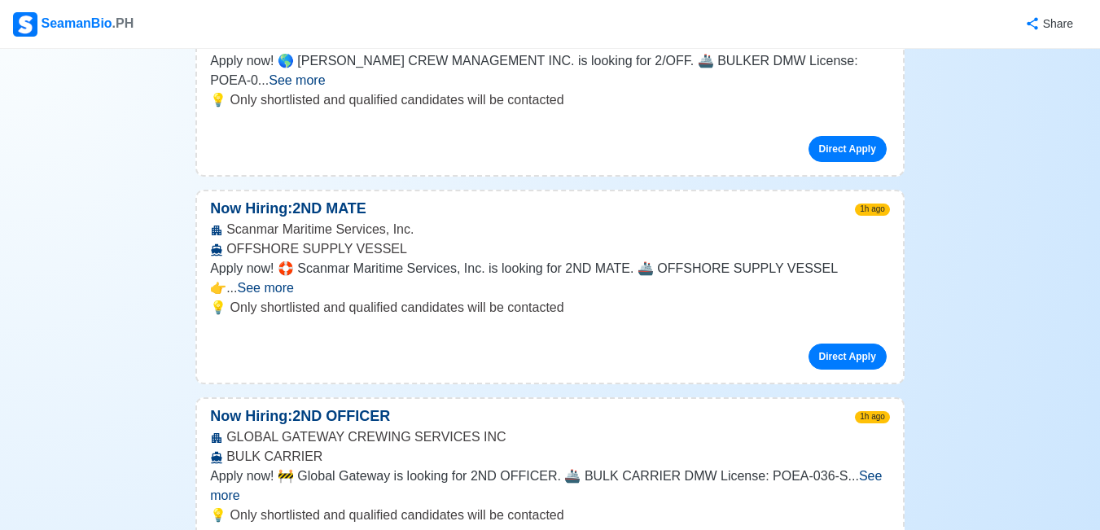
scroll to position [326, 0]
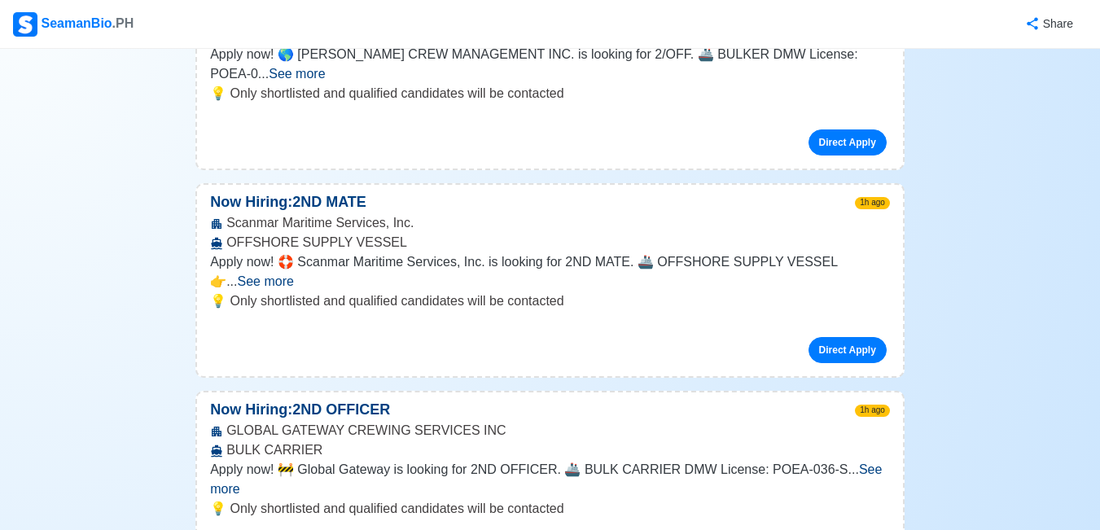
click at [850, 337] on link "Direct Apply" at bounding box center [848, 350] width 78 height 26
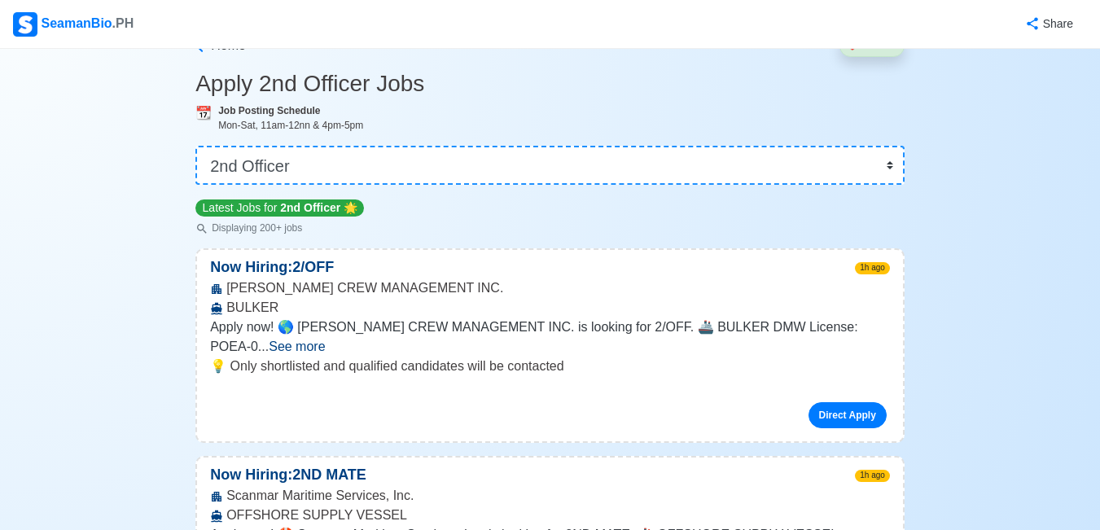
scroll to position [81, 0]
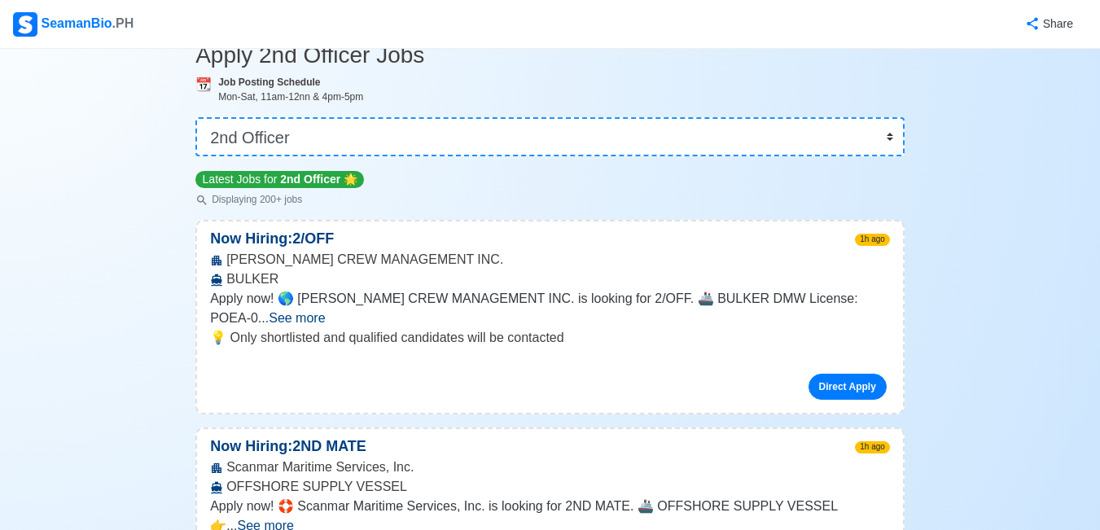
click at [325, 311] on span "See more" at bounding box center [297, 318] width 56 height 14
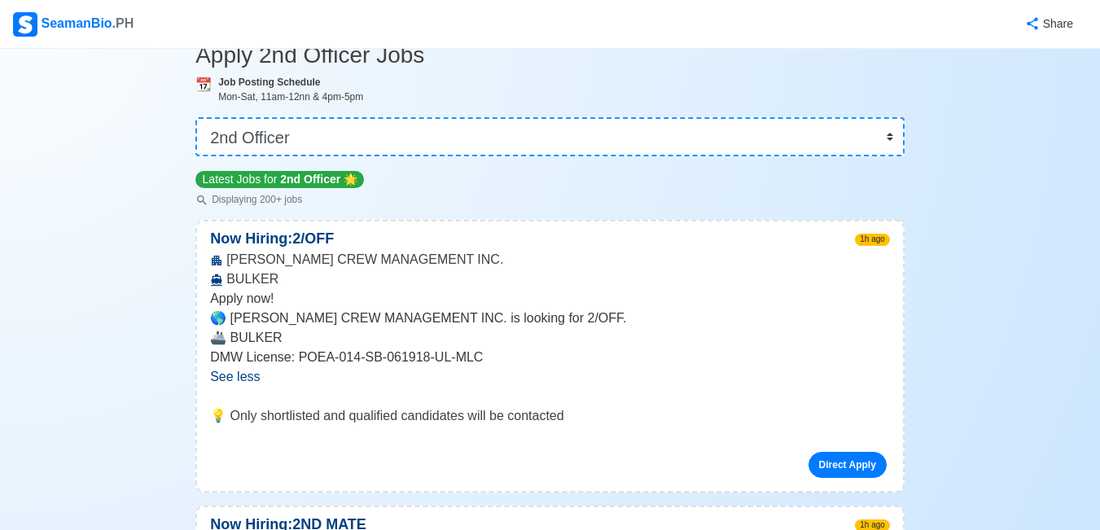
click at [419, 319] on p "🌎 [PERSON_NAME] CREW MANAGEMENT INC. is looking for 2/OFF." at bounding box center [550, 319] width 680 height 20
click at [852, 461] on link "Direct Apply" at bounding box center [848, 465] width 78 height 26
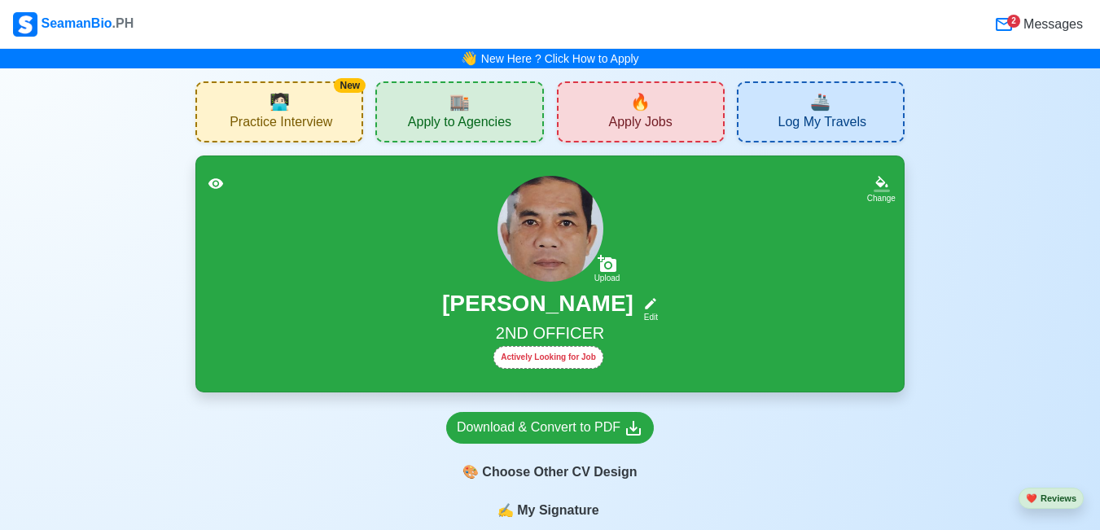
click at [668, 116] on span "Apply Jobs" at bounding box center [640, 124] width 64 height 20
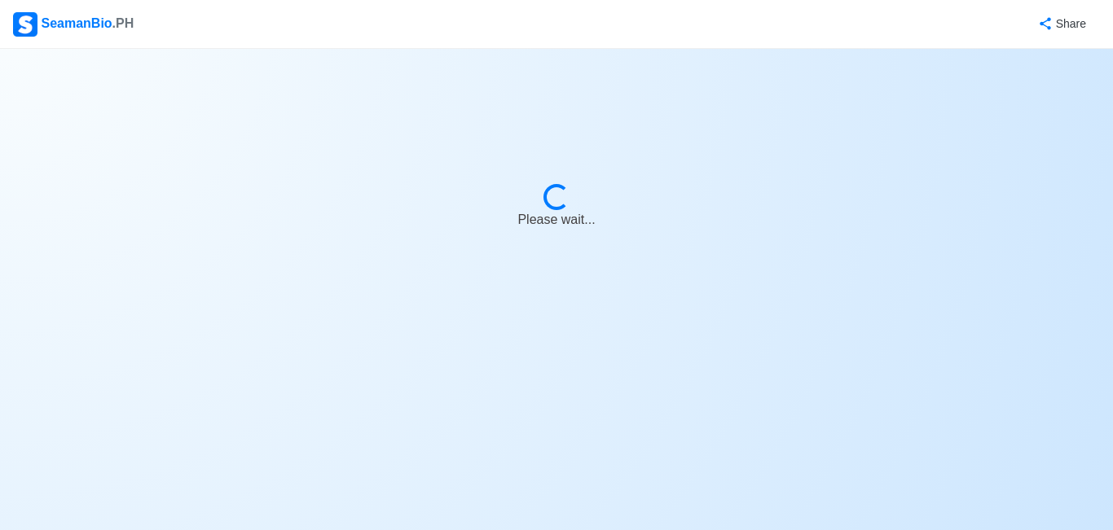
select select "2nd Officer"
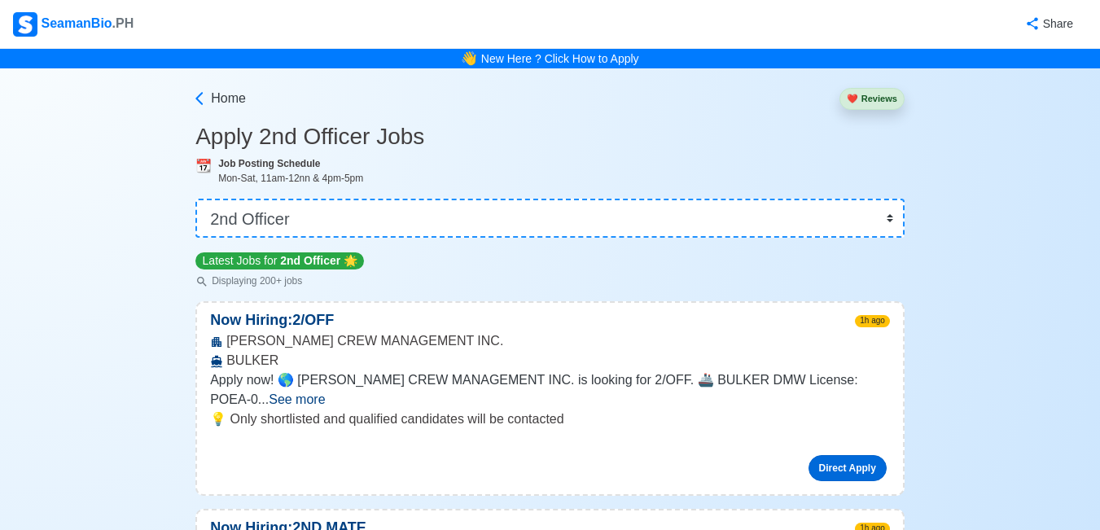
click at [838, 455] on link "Direct Apply" at bounding box center [848, 468] width 78 height 26
click at [837, 455] on link "Direct Apply" at bounding box center [848, 468] width 78 height 26
click at [846, 455] on link "Direct Apply" at bounding box center [848, 468] width 78 height 26
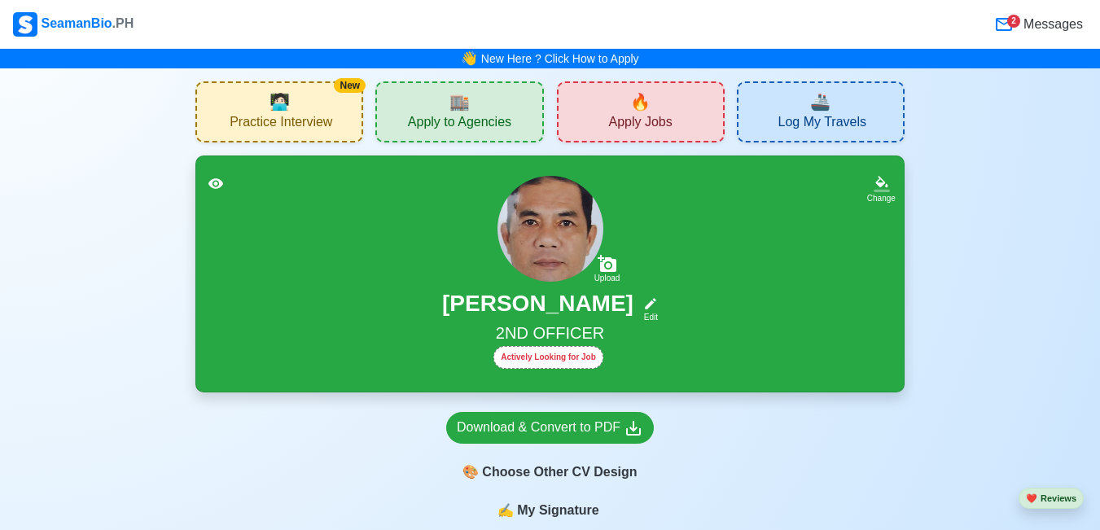
click at [1013, 20] on div "2" at bounding box center [1014, 21] width 13 height 13
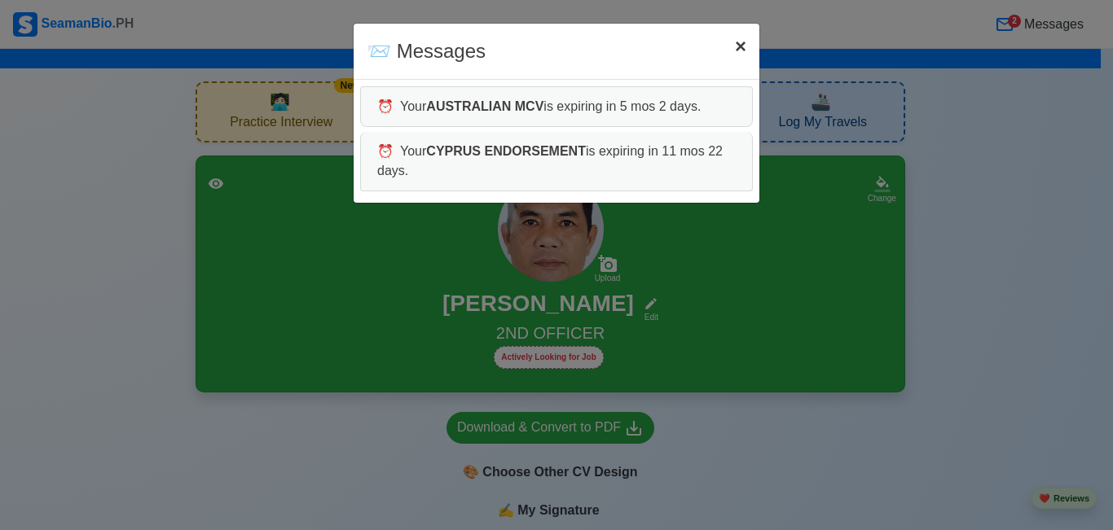
click at [742, 49] on span "×" at bounding box center [740, 46] width 11 height 22
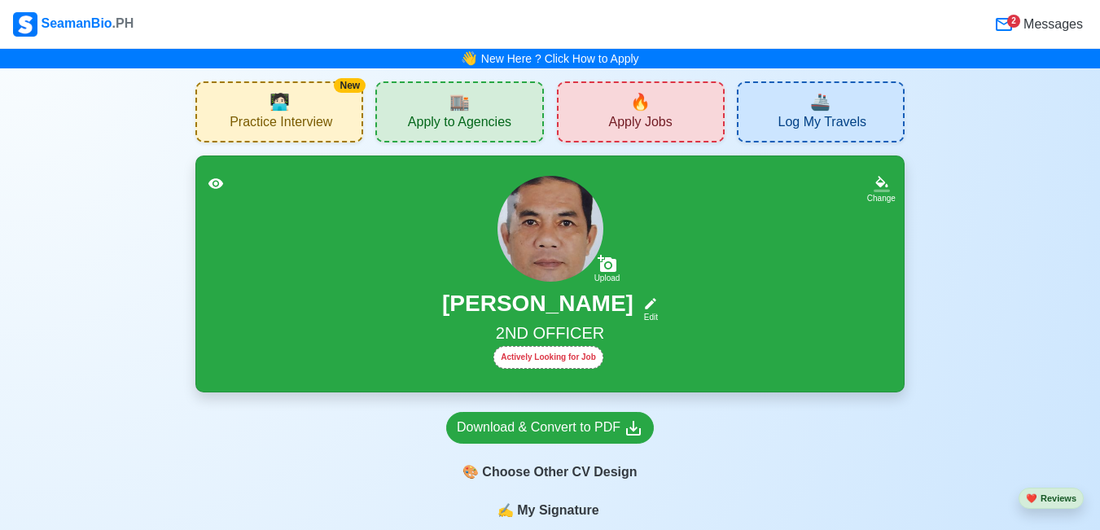
click at [837, 130] on span "Log My Travels" at bounding box center [823, 124] width 88 height 20
click at [389, 122] on div "🏬 Apply to Agencies" at bounding box center [460, 111] width 168 height 61
click at [664, 132] on span "Apply Jobs" at bounding box center [640, 124] width 64 height 20
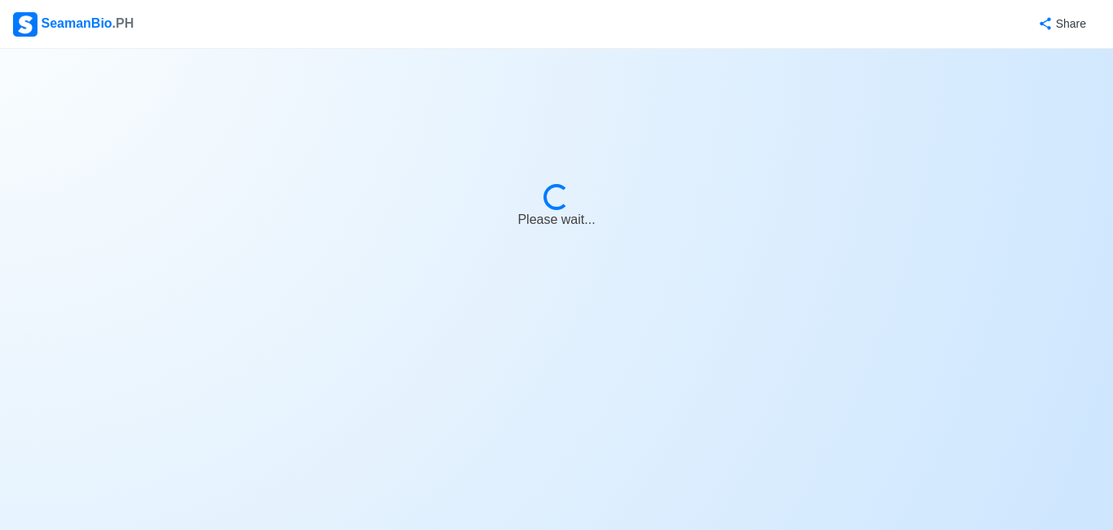
select select "2nd Officer"
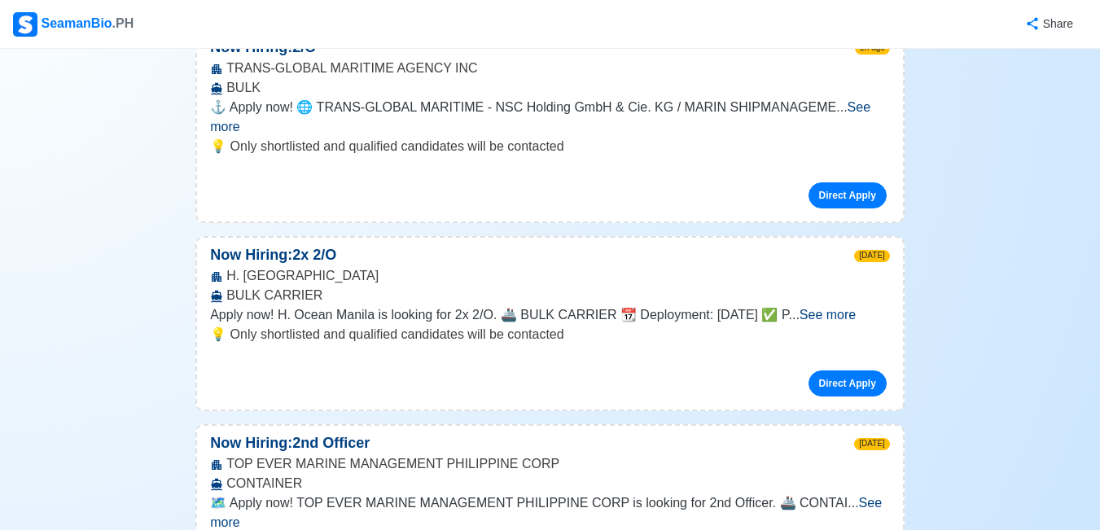
scroll to position [977, 0]
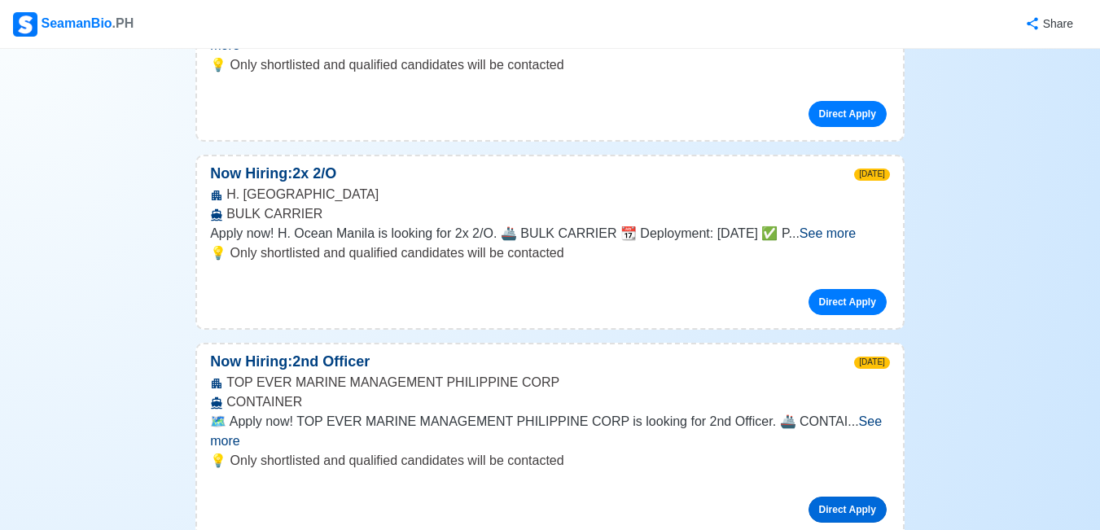
click at [863, 497] on link "Direct Apply" at bounding box center [848, 510] width 78 height 26
click at [845, 289] on link "Direct Apply" at bounding box center [848, 302] width 78 height 26
click at [837, 289] on link "Direct Apply" at bounding box center [848, 302] width 78 height 26
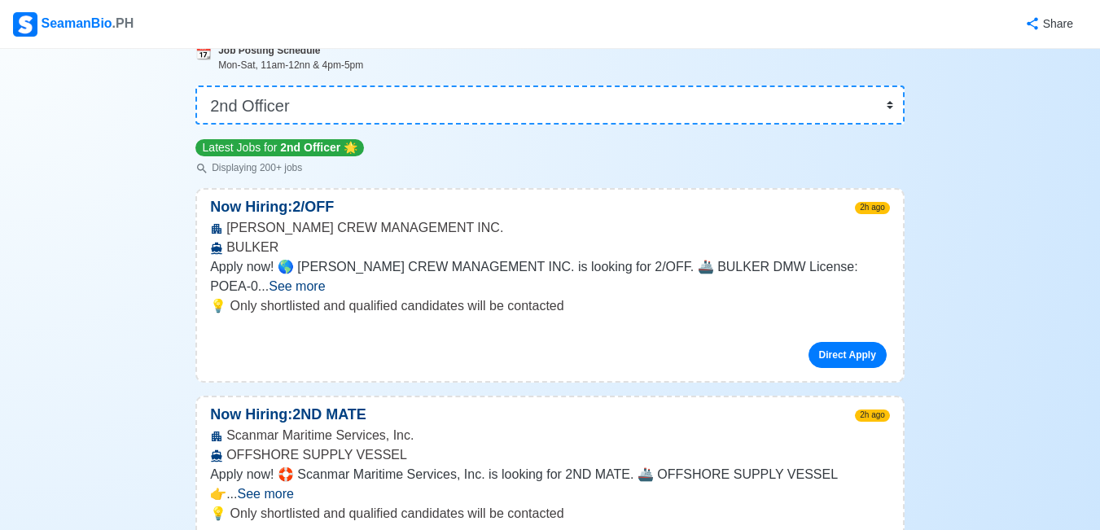
scroll to position [0, 0]
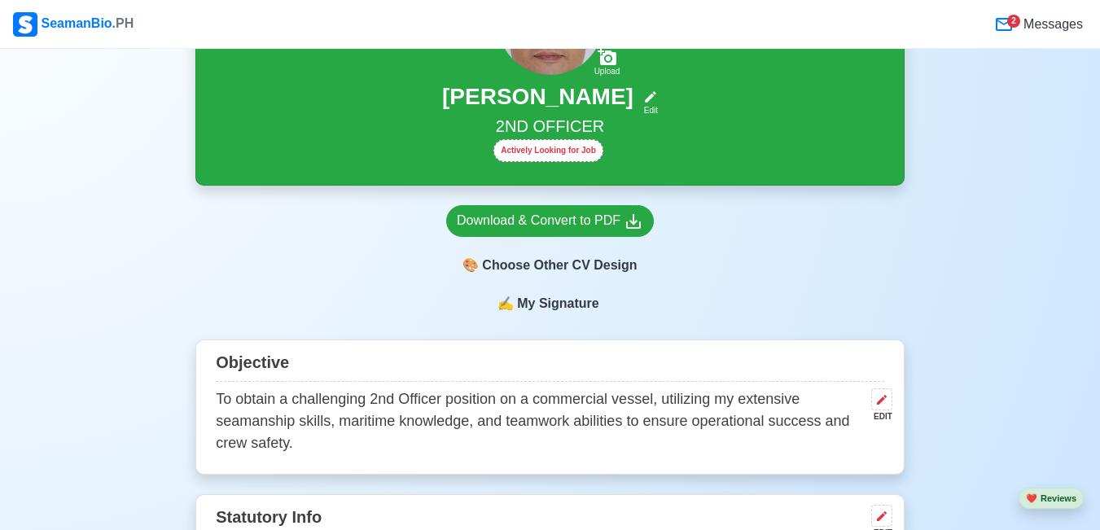
scroll to position [244, 0]
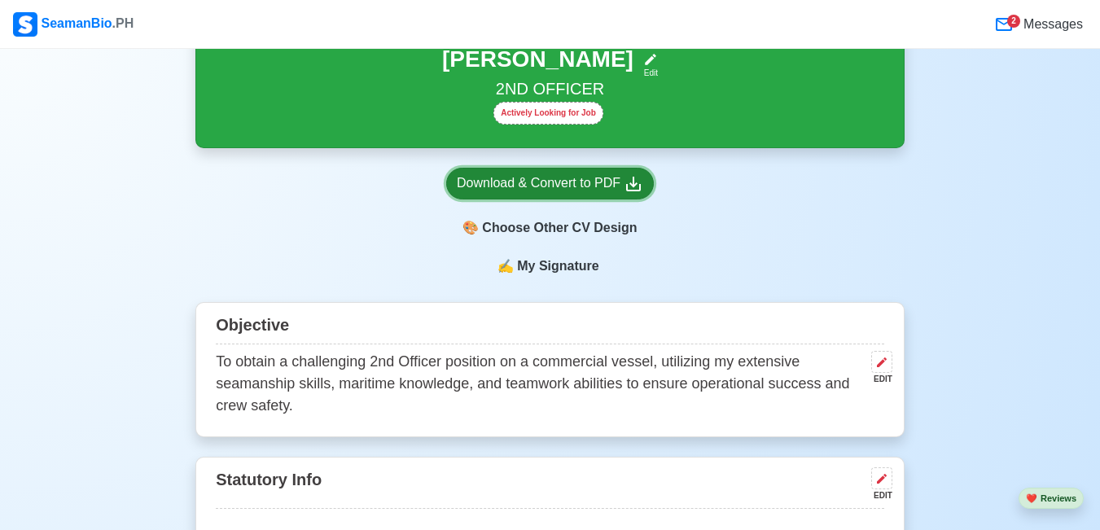
click at [632, 188] on icon at bounding box center [633, 184] width 15 height 15
